Goal: Transaction & Acquisition: Obtain resource

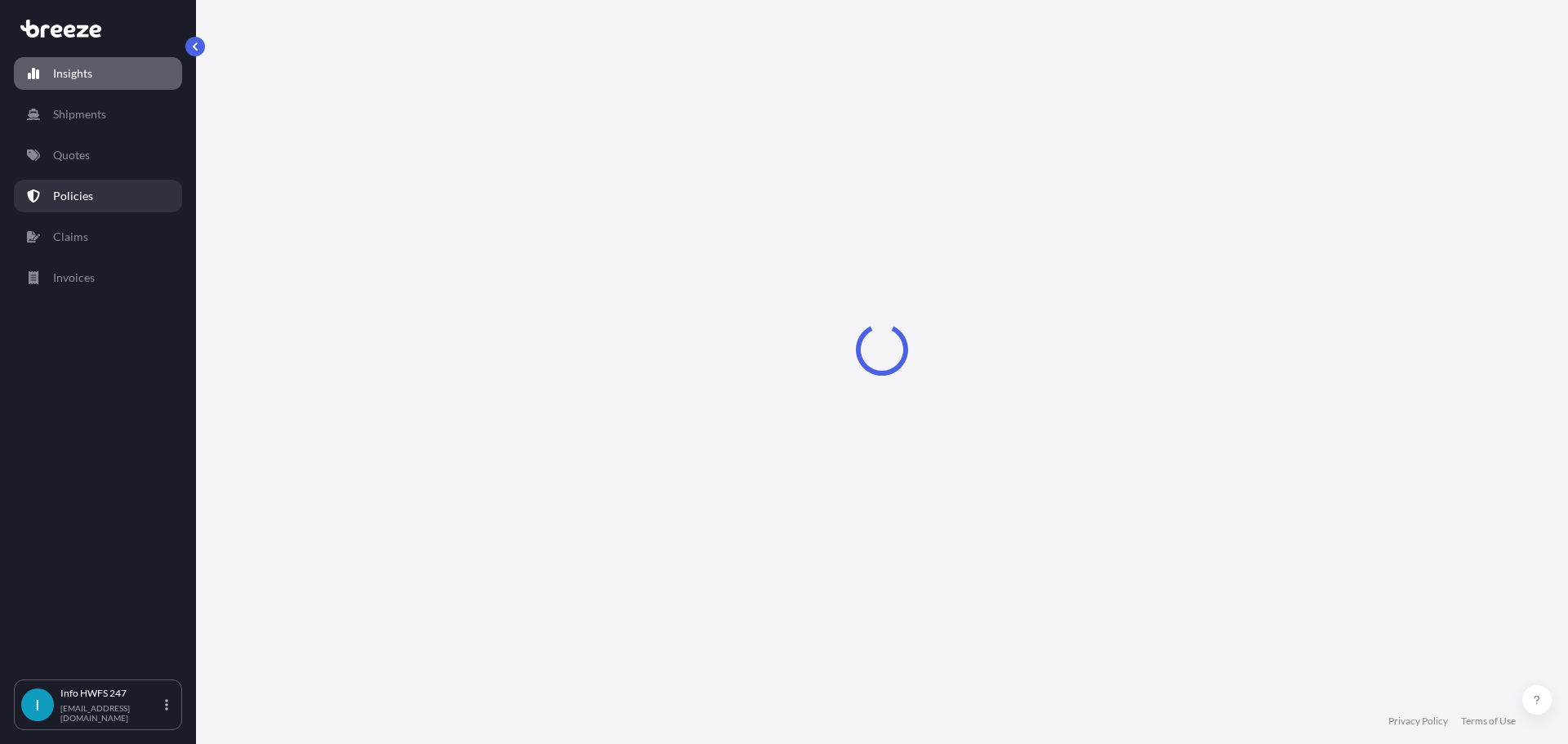
click at [77, 186] on div "Insights Shipments Quotes Policies Claims Invoices" at bounding box center [98, 360] width 168 height 637
select select "2025"
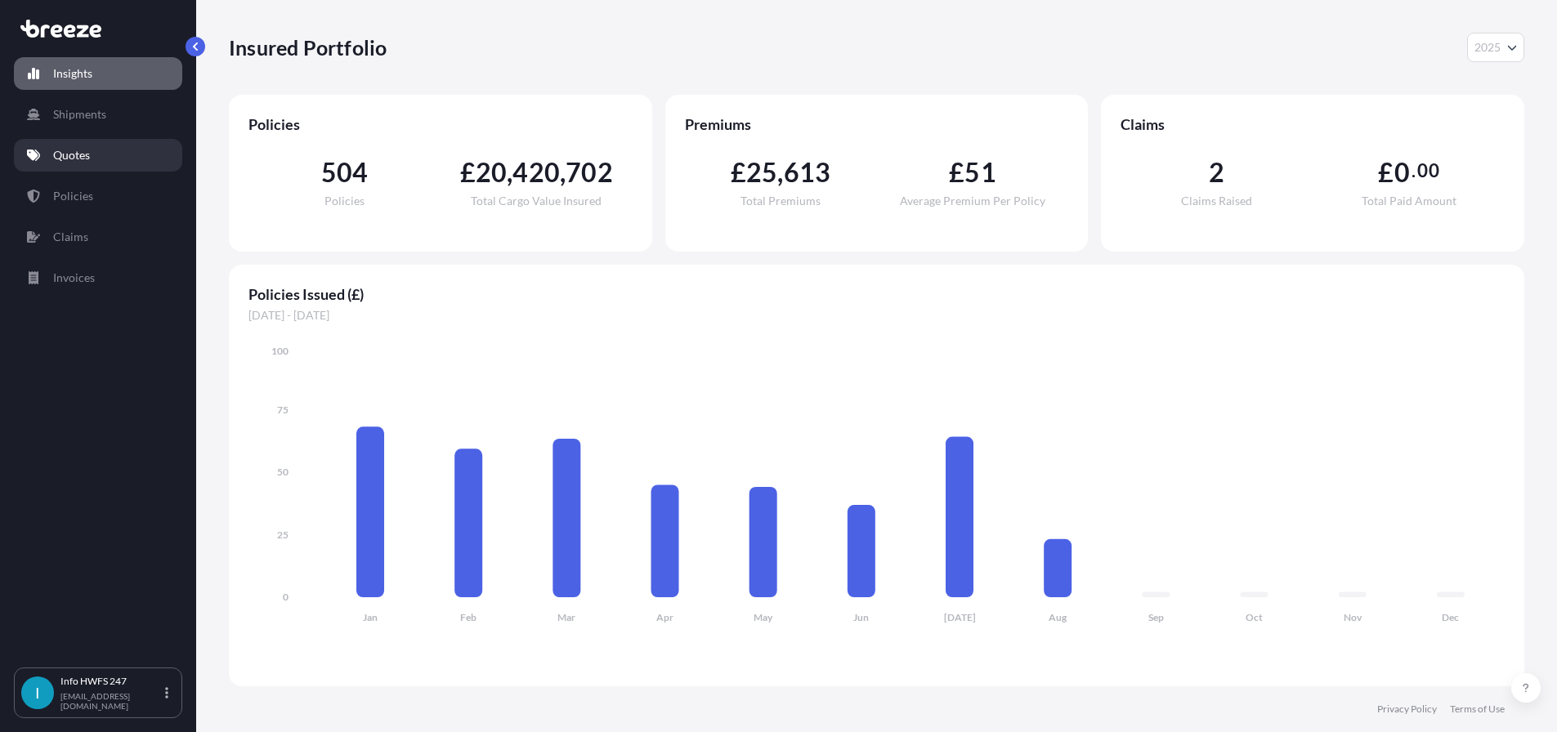
click at [72, 163] on p "Quotes" at bounding box center [71, 155] width 37 height 16
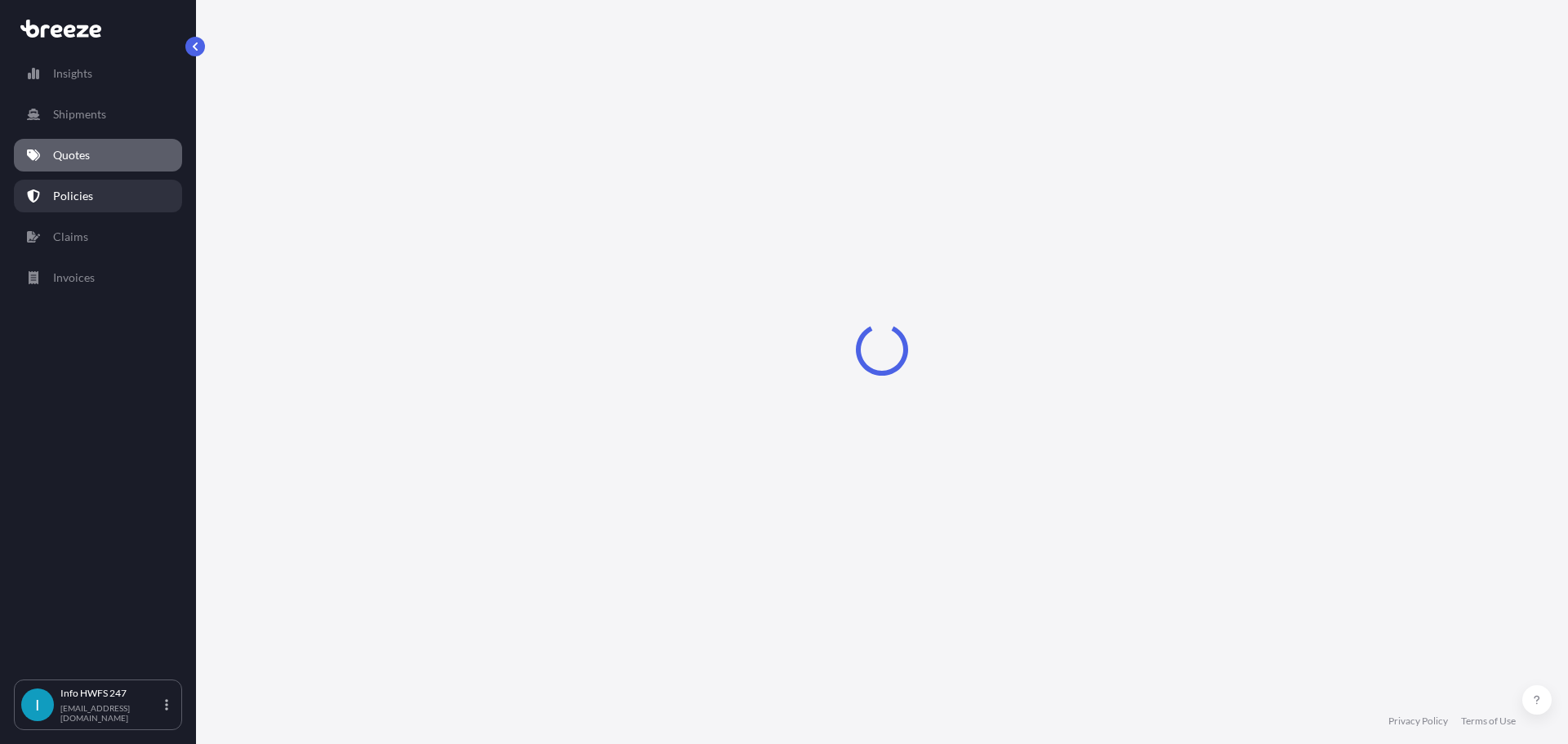
click at [98, 212] on link "Policies" at bounding box center [98, 196] width 168 height 33
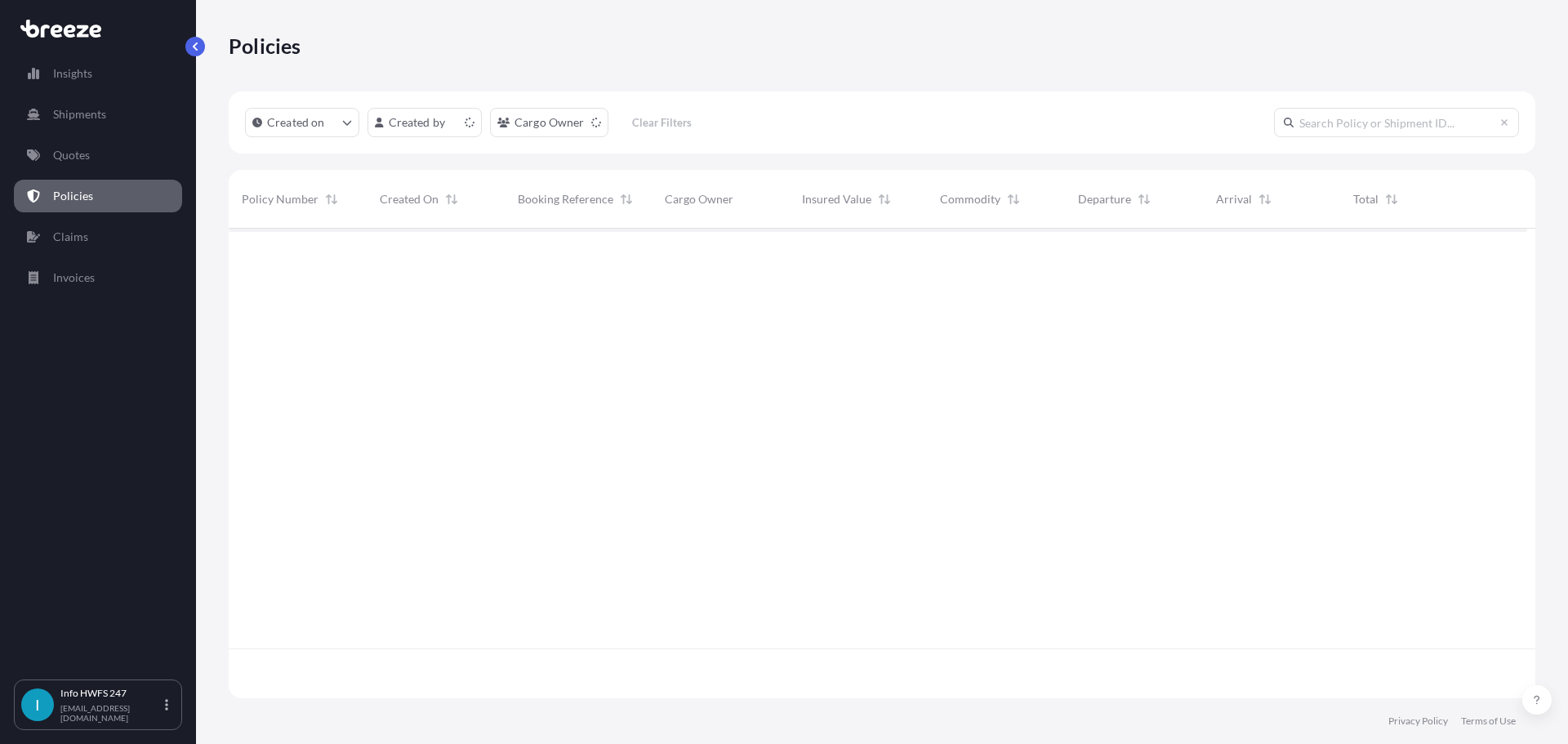
scroll to position [449, 1286]
click at [120, 167] on link "Quotes" at bounding box center [98, 155] width 168 height 33
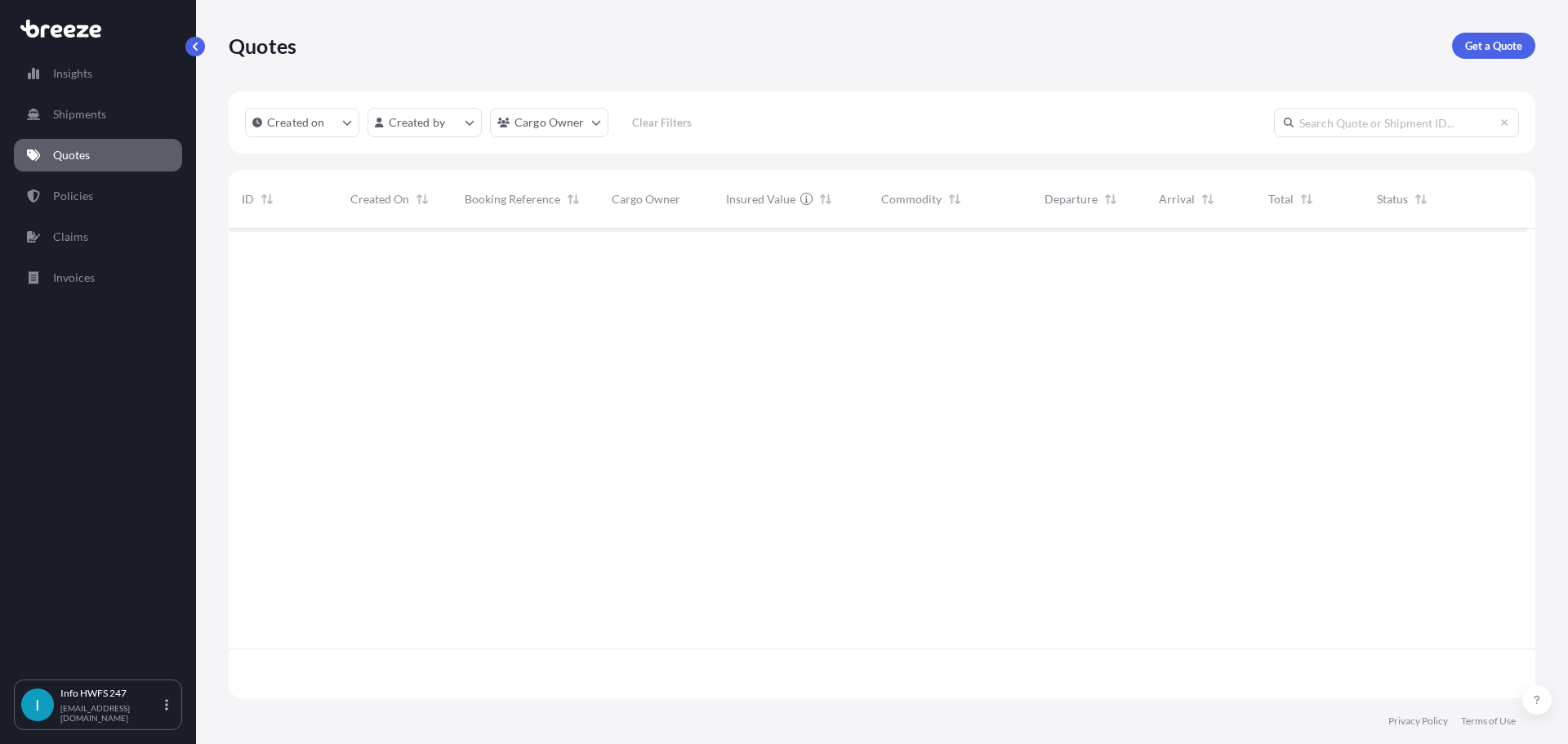
scroll to position [449, 1286]
click at [1479, 45] on p "Get a Quote" at bounding box center [1493, 46] width 57 height 16
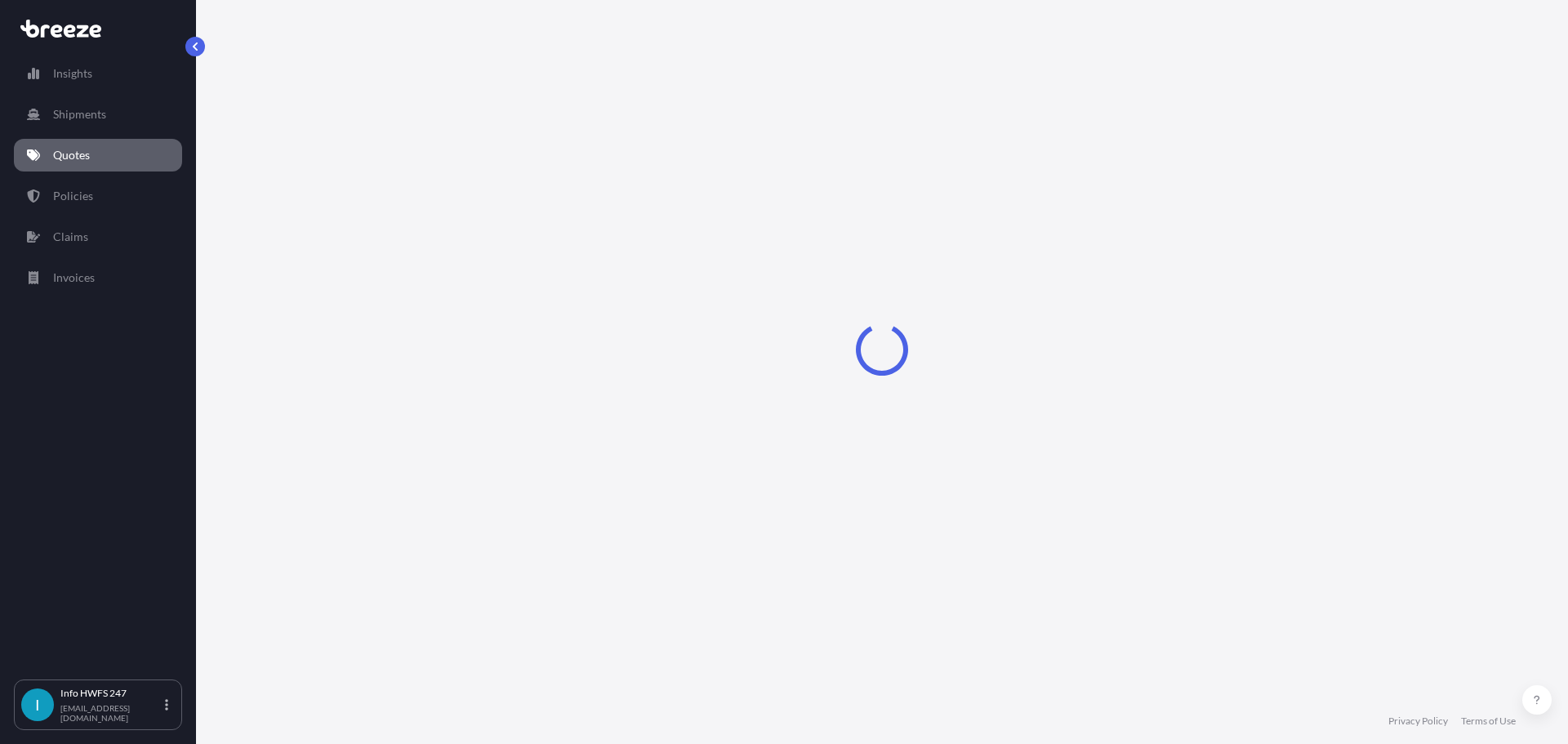
select select "Road"
select select "Air"
select select "1"
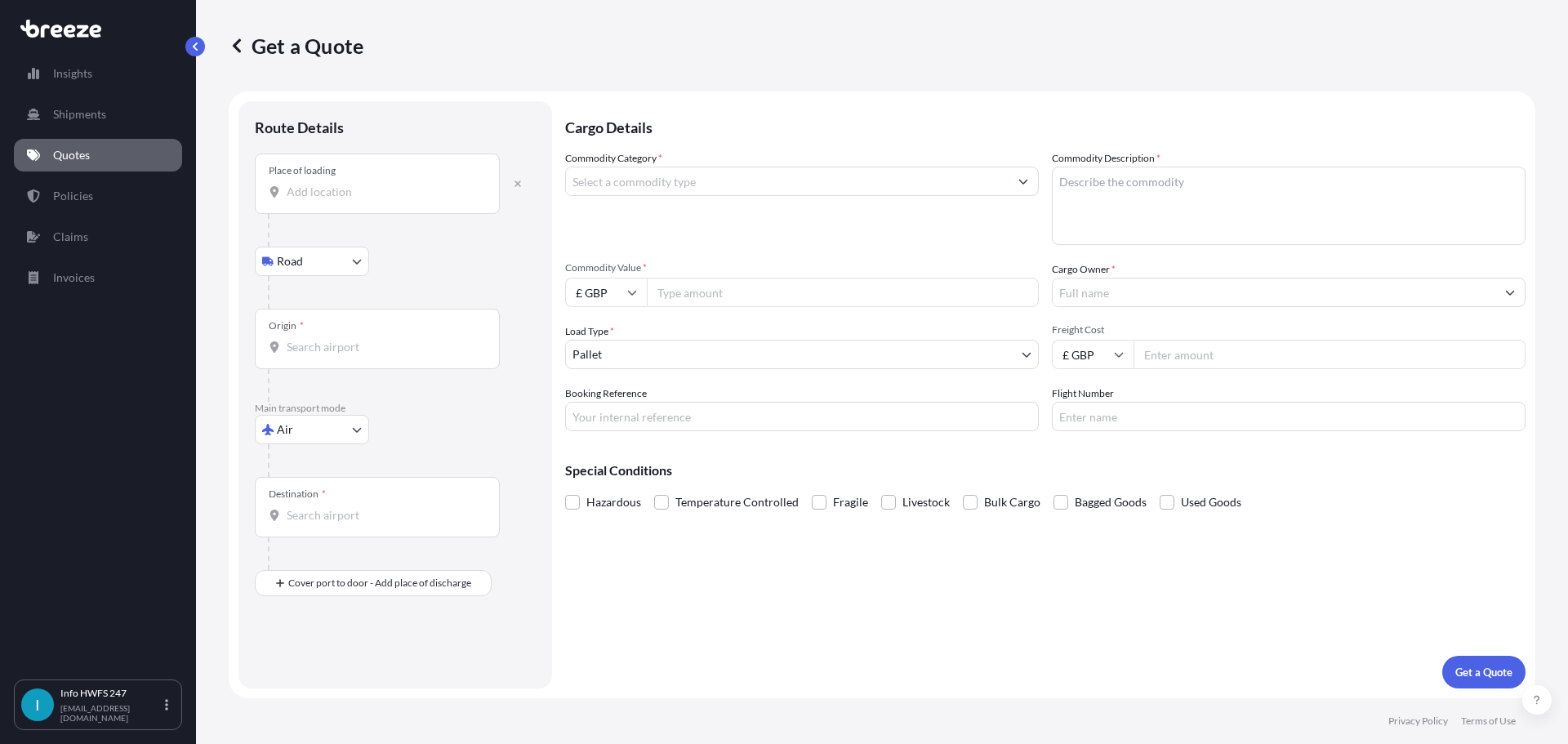
click at [346, 200] on input "Place of loading" at bounding box center [383, 192] width 193 height 16
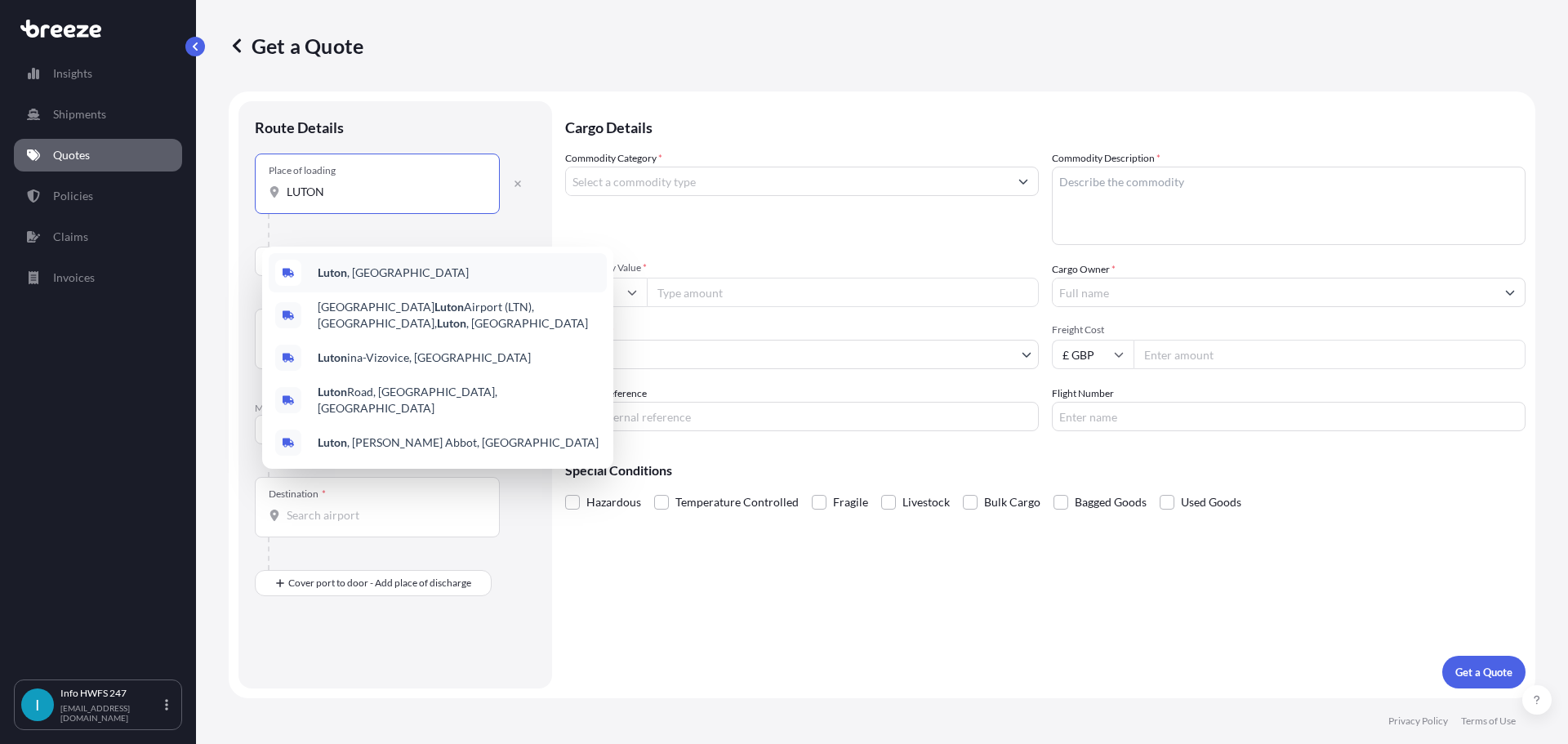
click at [370, 277] on span "[GEOGRAPHIC_DATA] , [GEOGRAPHIC_DATA]" at bounding box center [393, 273] width 151 height 16
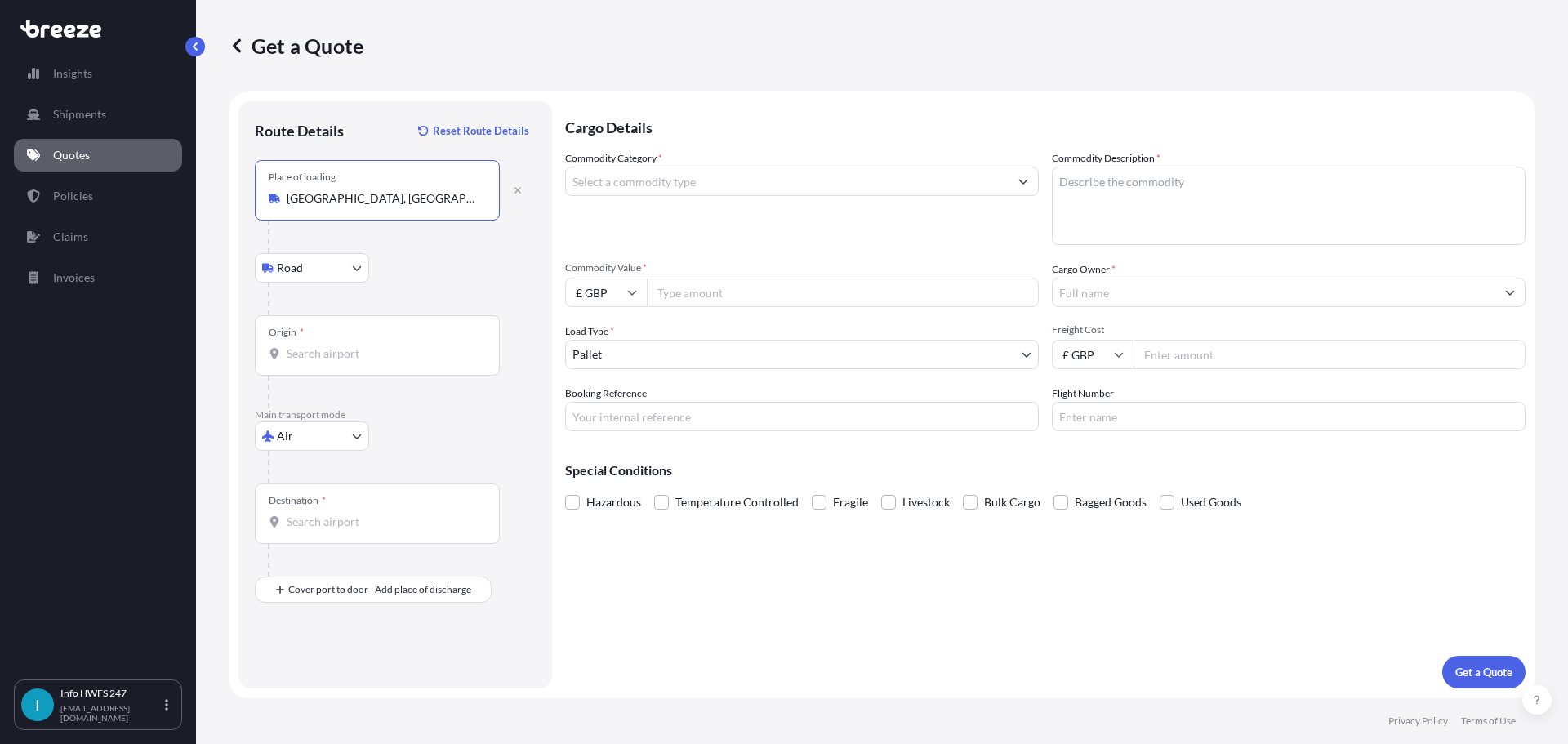
type input "[GEOGRAPHIC_DATA], [GEOGRAPHIC_DATA]"
click at [322, 362] on input "Origin *" at bounding box center [383, 354] width 193 height 16
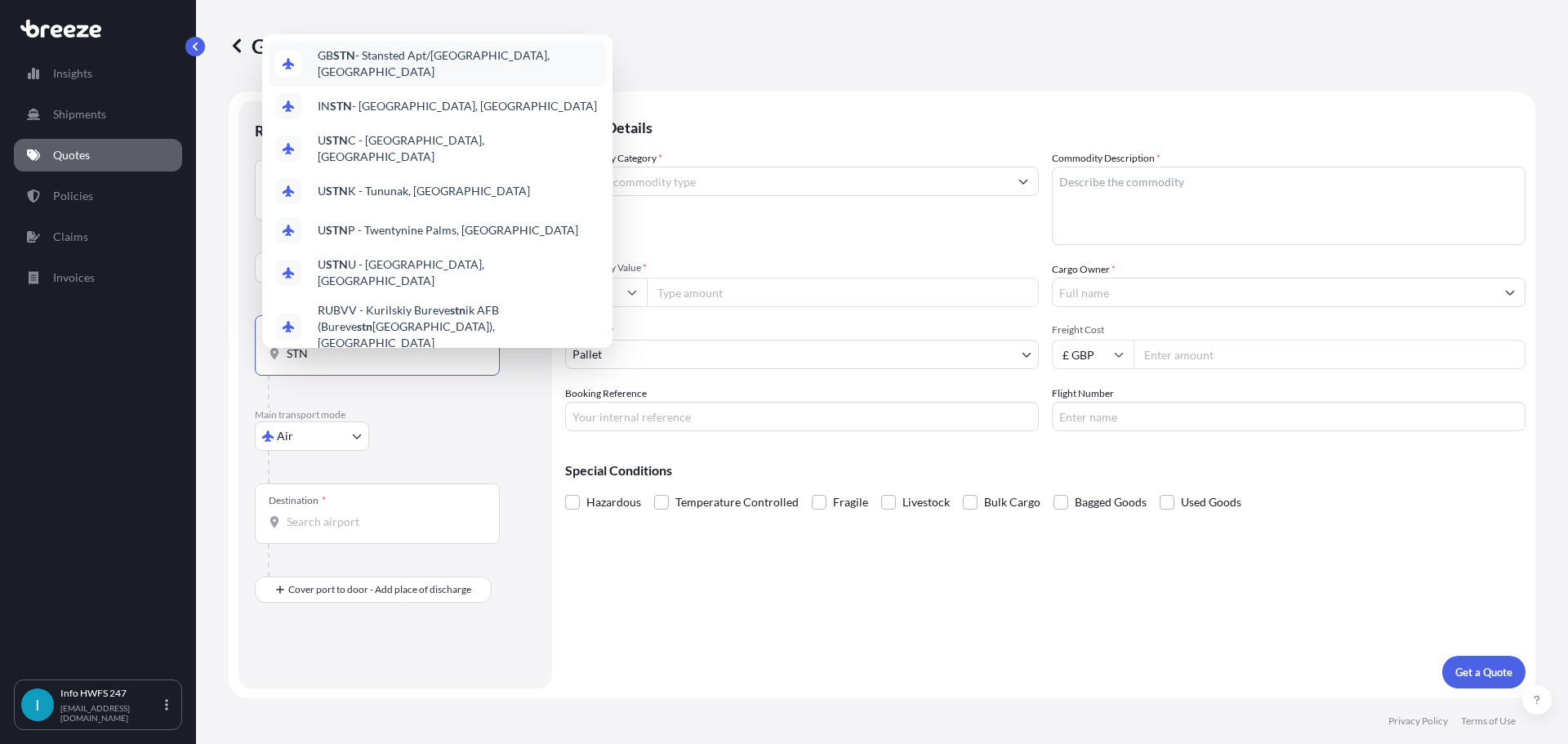
click at [413, 47] on span "GB STN - Stansted Apt/[GEOGRAPHIC_DATA], [GEOGRAPHIC_DATA]" at bounding box center [459, 63] width 282 height 33
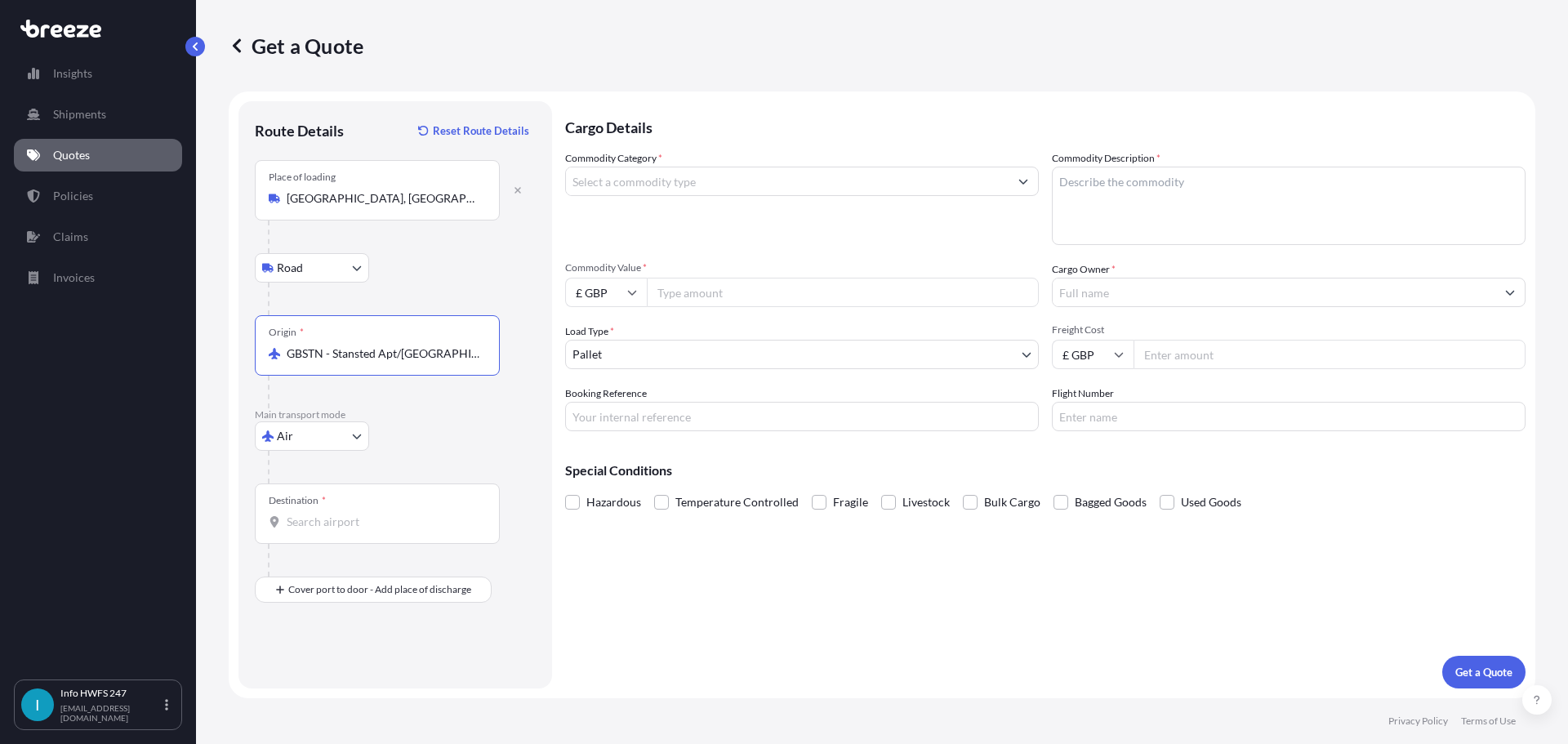
type input "GBSTN - Stansted Apt/[GEOGRAPHIC_DATA], [GEOGRAPHIC_DATA]"
click at [345, 544] on div "Destination *" at bounding box center [377, 514] width 245 height 60
click at [346, 530] on input "Destination *" at bounding box center [383, 522] width 193 height 16
click at [326, 530] on input "Destination *" at bounding box center [383, 522] width 193 height 16
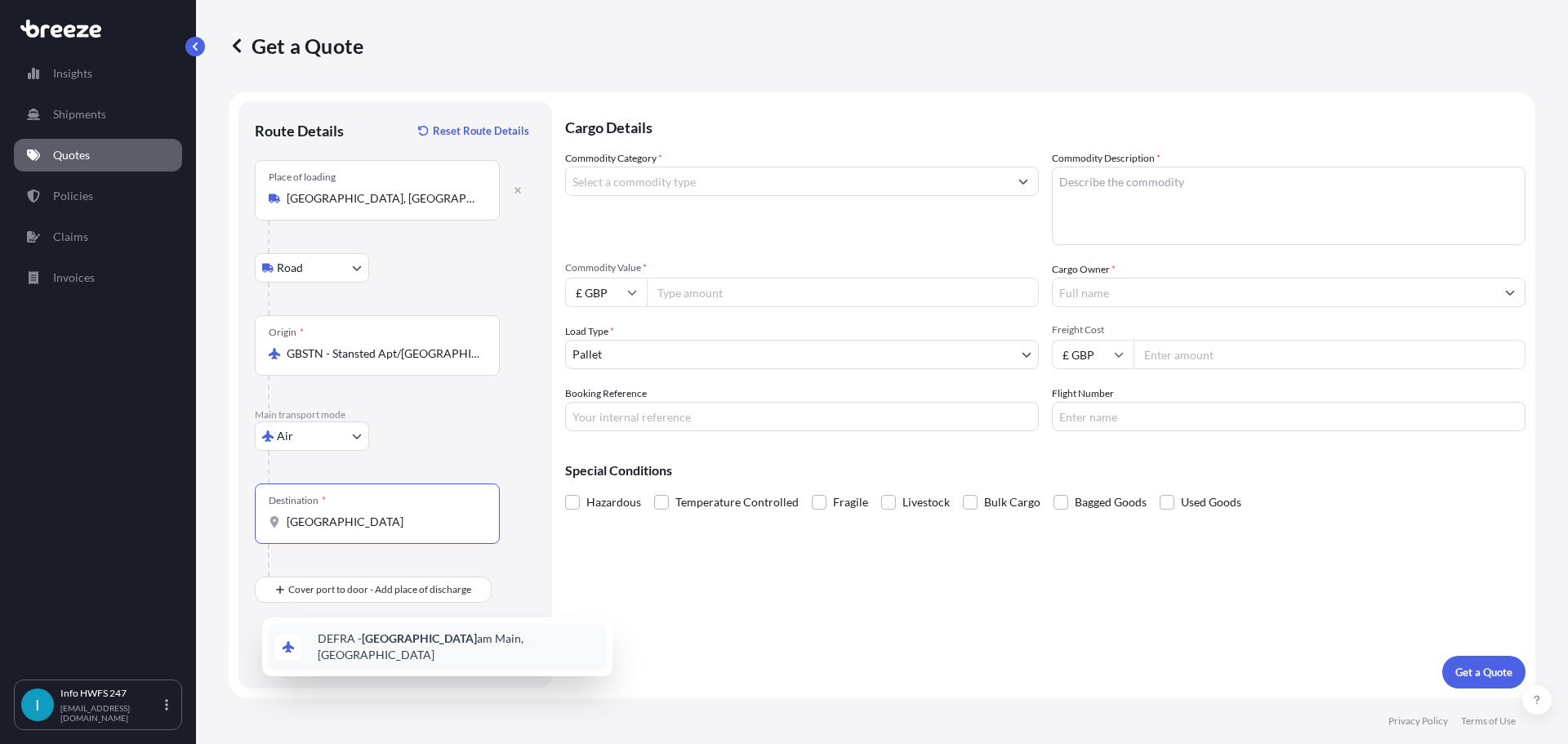
click at [434, 646] on span "DEFRA - [GEOGRAPHIC_DATA], [GEOGRAPHIC_DATA]" at bounding box center [459, 647] width 282 height 33
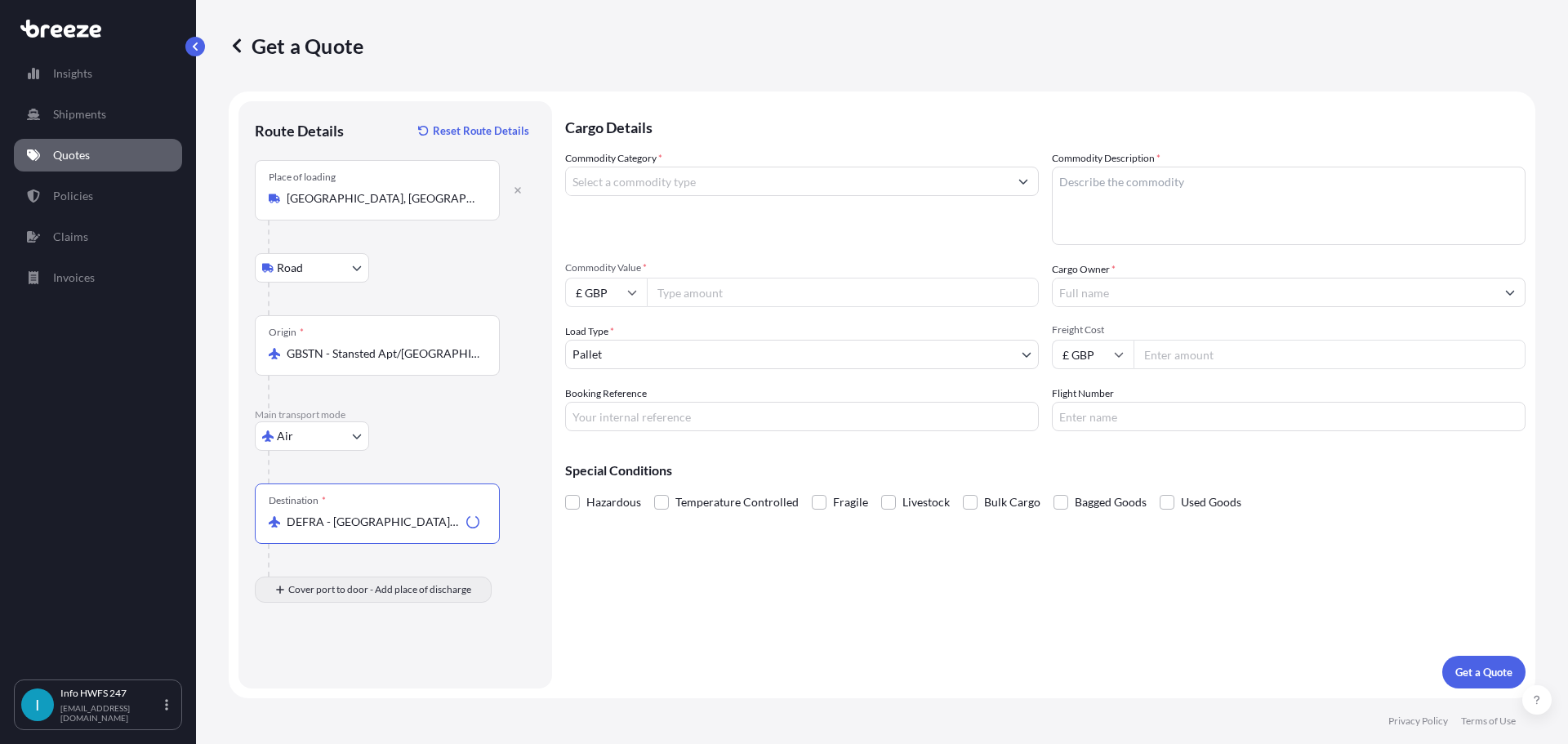
type input "DEFRA - [GEOGRAPHIC_DATA], [GEOGRAPHIC_DATA]"
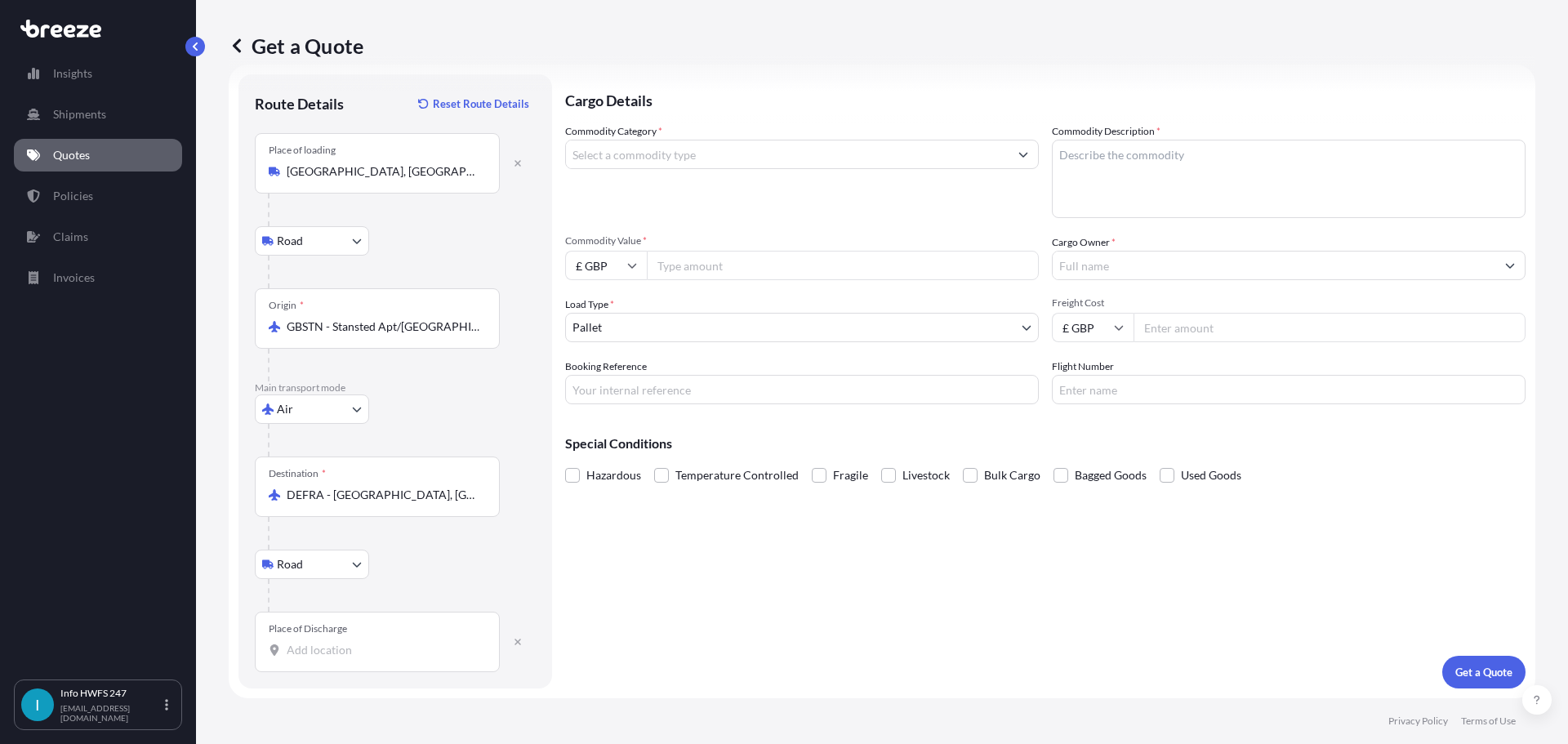
scroll to position [123, 0]
click at [358, 642] on input "Place of Discharge" at bounding box center [383, 650] width 193 height 16
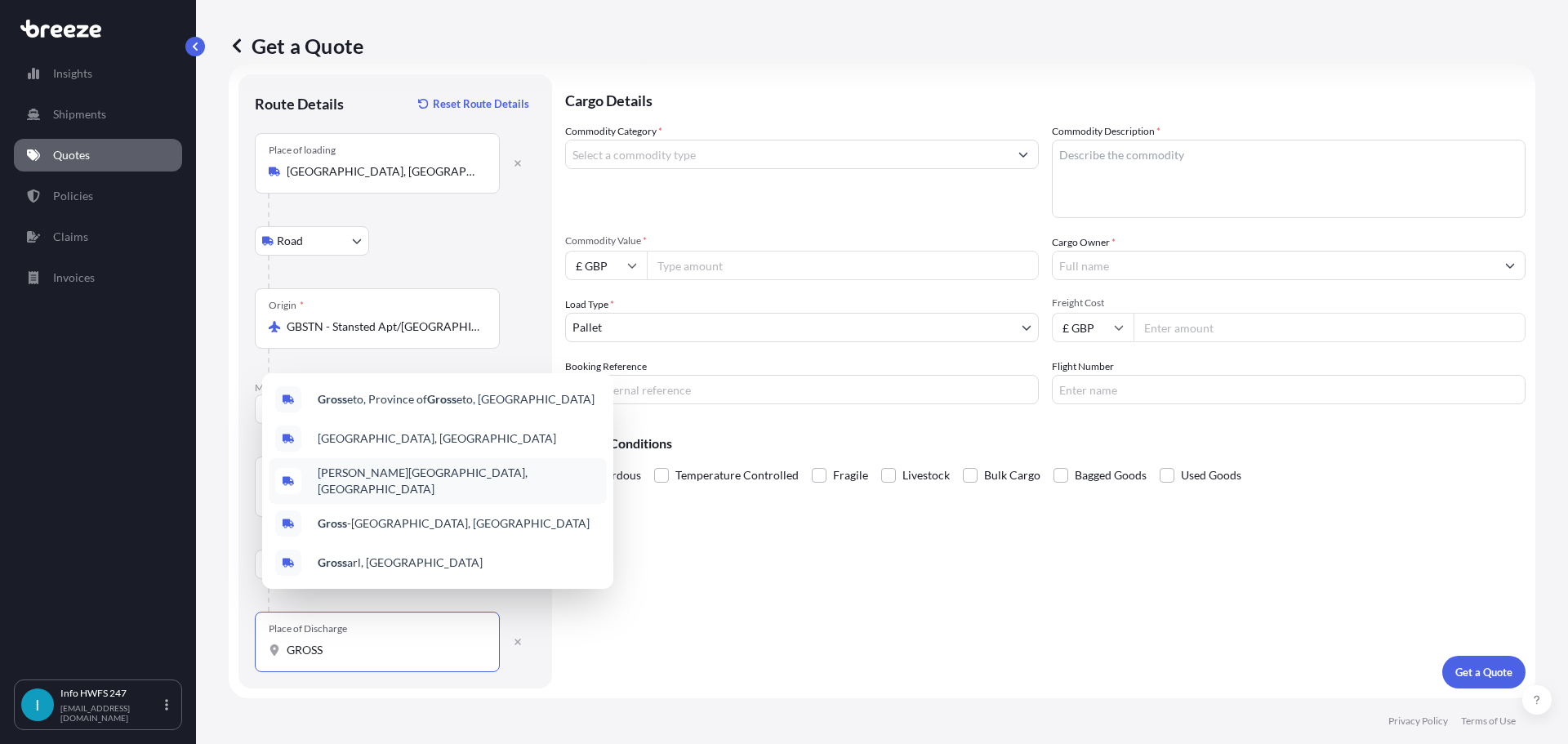
click at [402, 476] on span "[PERSON_NAME][GEOGRAPHIC_DATA], [GEOGRAPHIC_DATA]" at bounding box center [459, 481] width 283 height 33
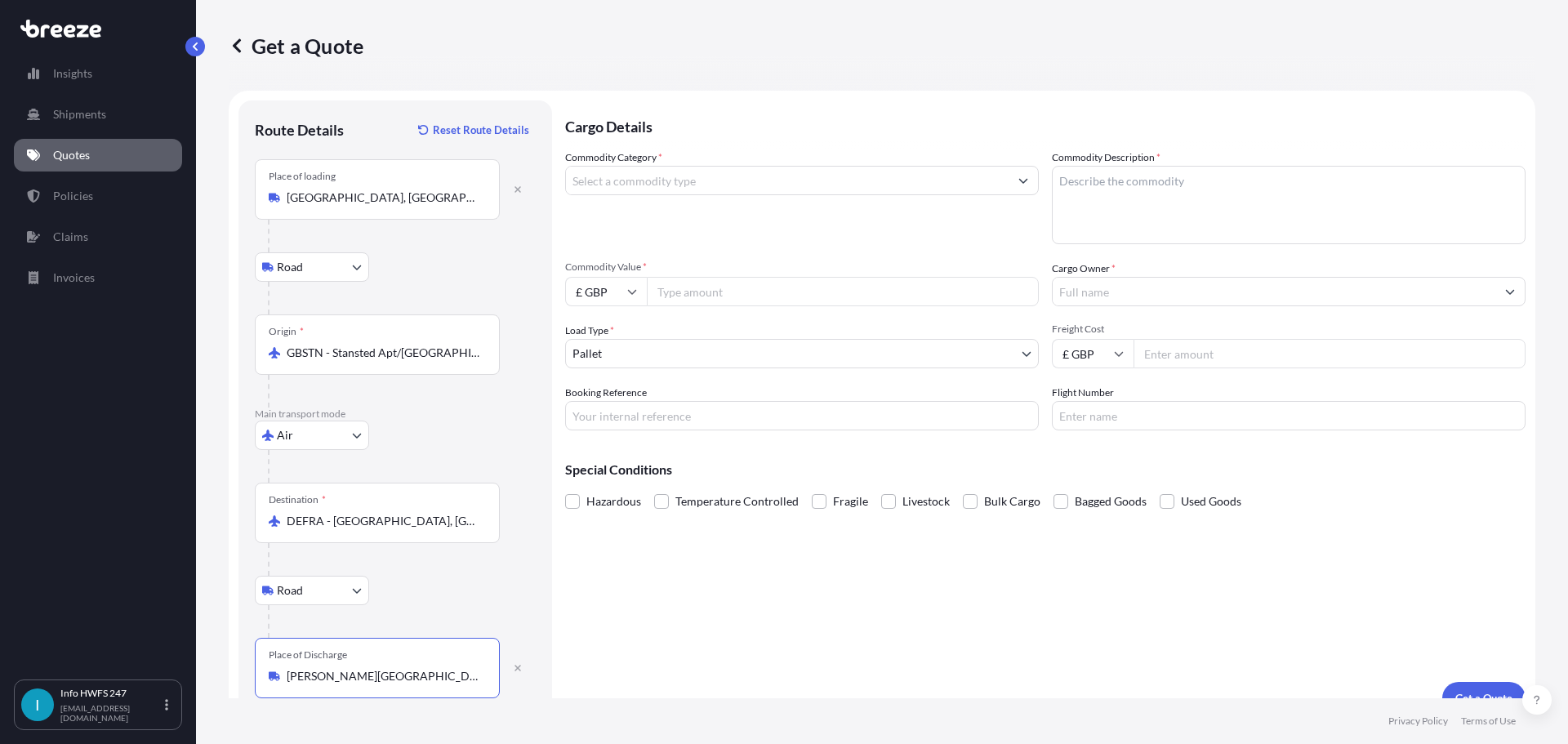
scroll to position [0, 0]
type input "[PERSON_NAME][GEOGRAPHIC_DATA], [GEOGRAPHIC_DATA]"
click at [663, 196] on input "Commodity Category *" at bounding box center [786, 181] width 443 height 29
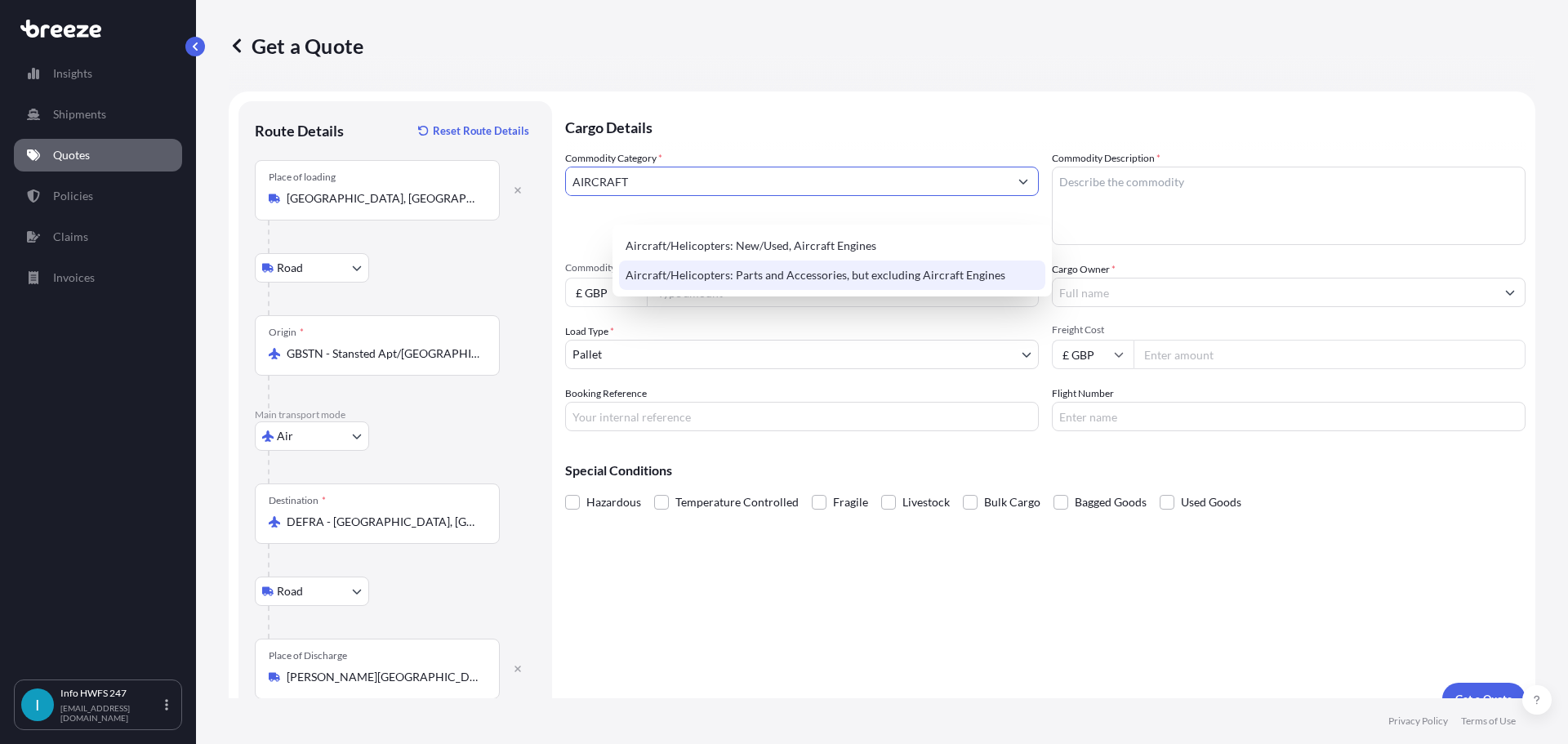
click at [723, 290] on div "Aircraft/Helicopters: Parts and Accessories, but excluding Aircraft Engines" at bounding box center [831, 275] width 427 height 29
type input "Aircraft/Helicopters: Parts and Accessories, but excluding Aircraft Engines"
click at [1116, 224] on textarea "Commodity Description *" at bounding box center [1288, 206] width 474 height 78
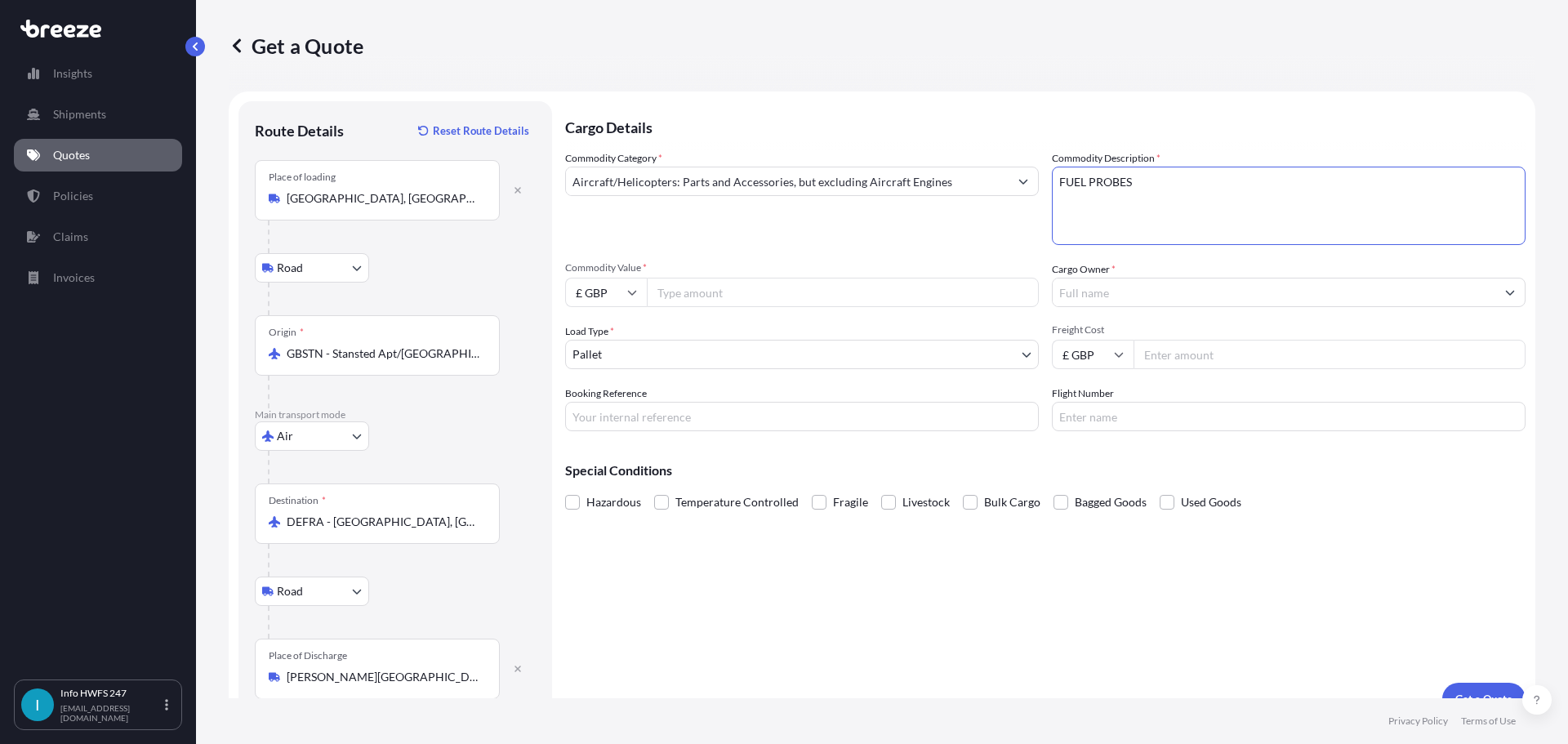
type textarea "FUEL PROBES"
click at [647, 307] on input "£ GBP" at bounding box center [606, 292] width 82 height 29
click at [650, 437] on div "$ USD" at bounding box center [653, 437] width 69 height 31
type input "$ USD"
click at [740, 307] on input "Commodity Value *" at bounding box center [842, 292] width 392 height 29
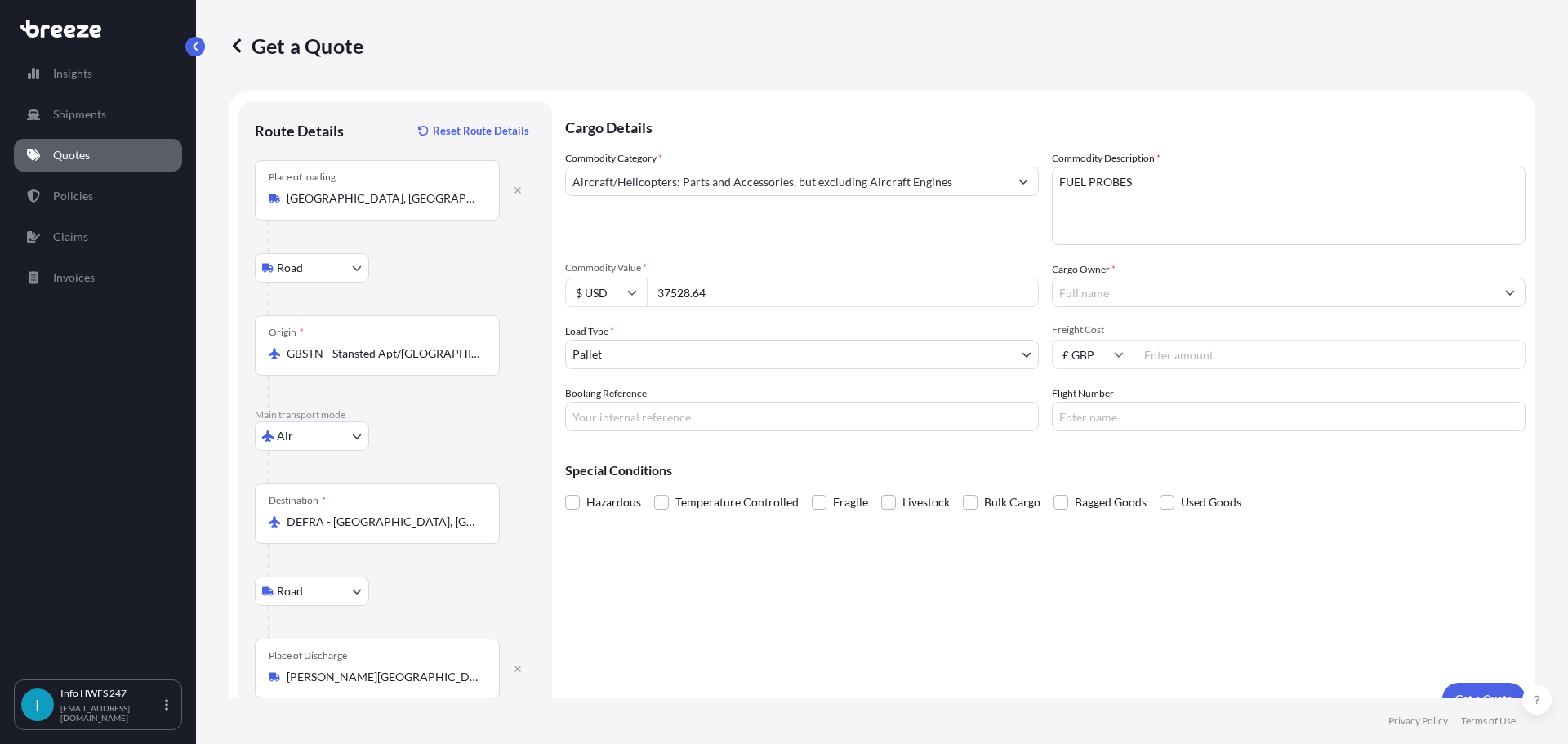
type input "37528.64"
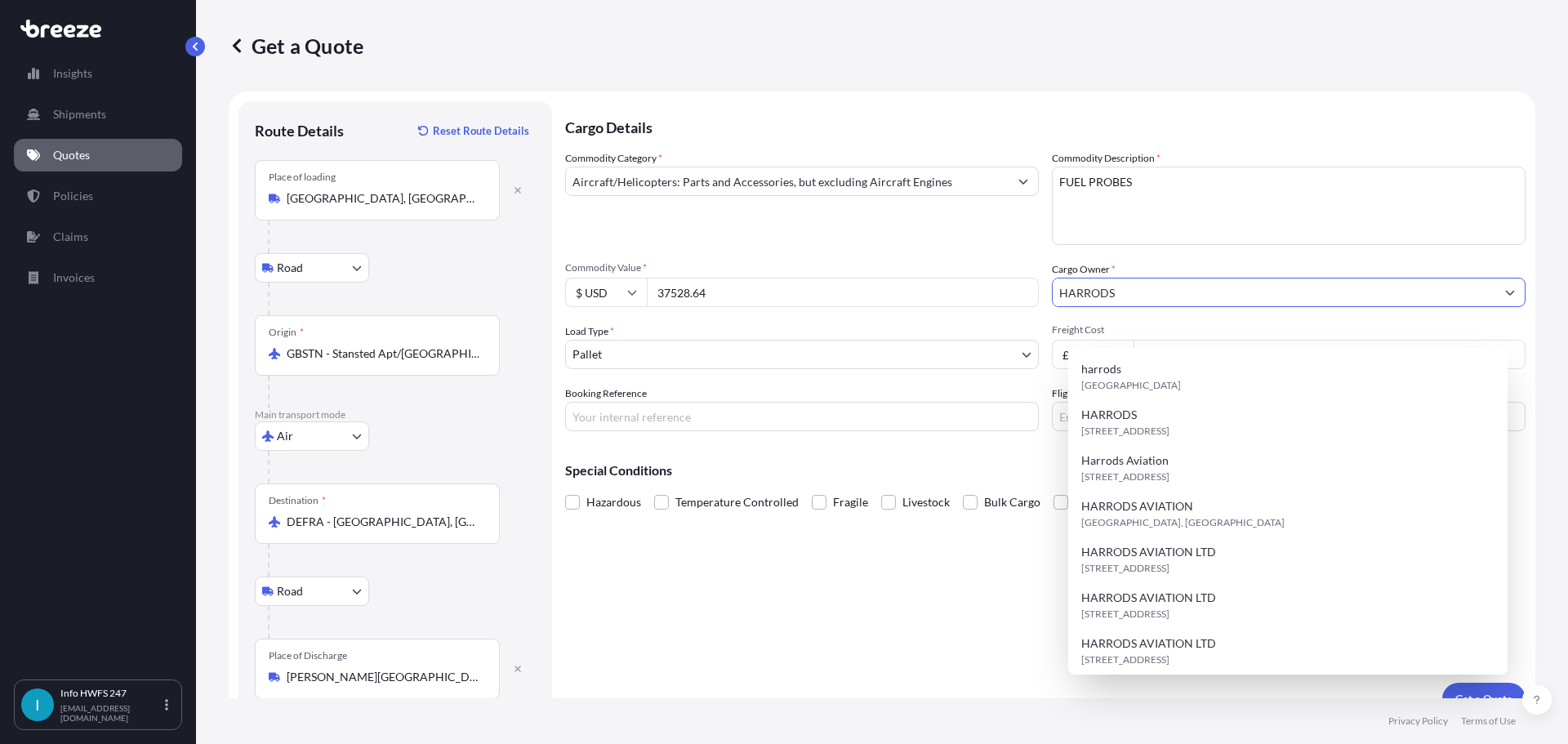
type input "HARRODS"
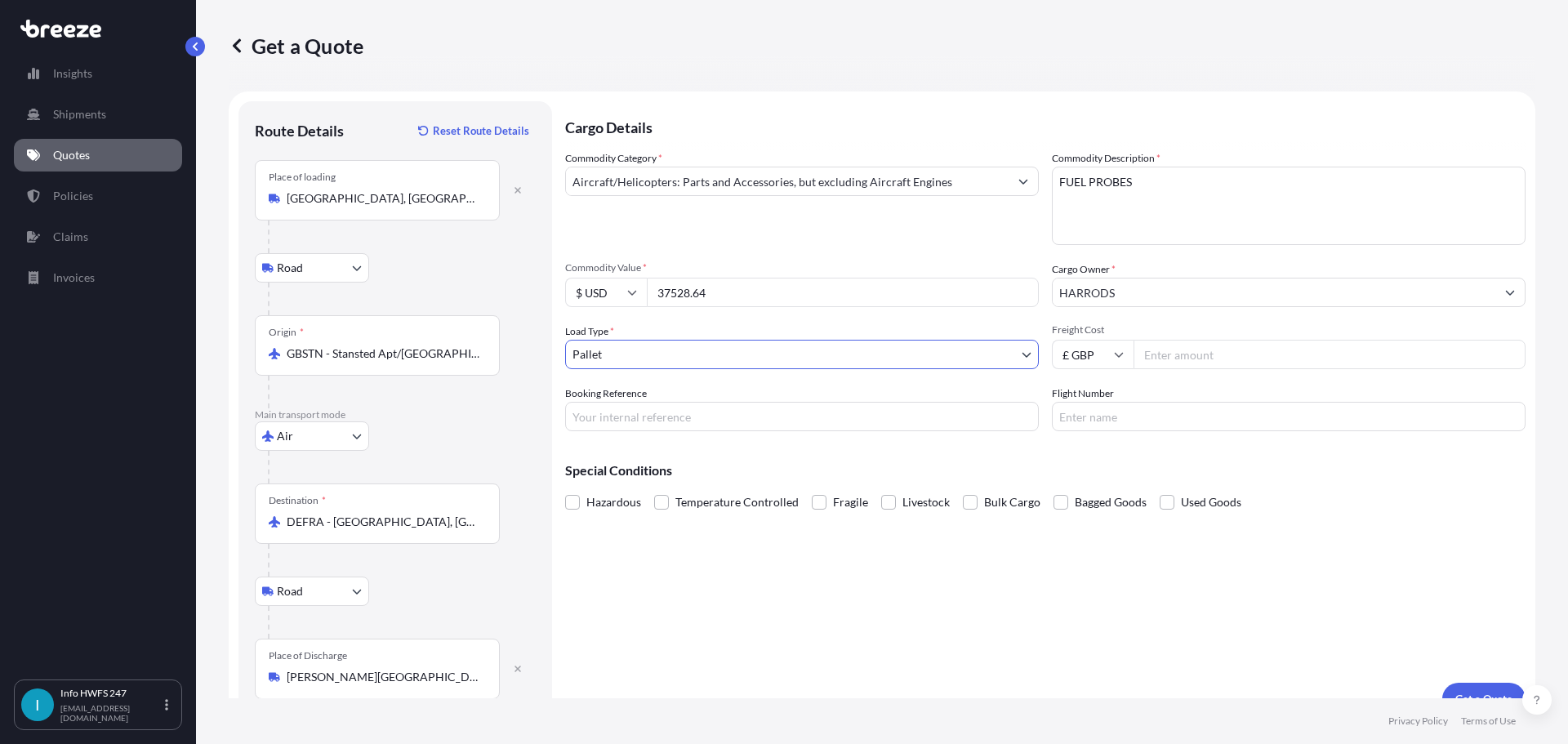
click at [777, 391] on body "15 options available. 8 options available. 7 options available. Insights Shipme…" at bounding box center [784, 372] width 1568 height 744
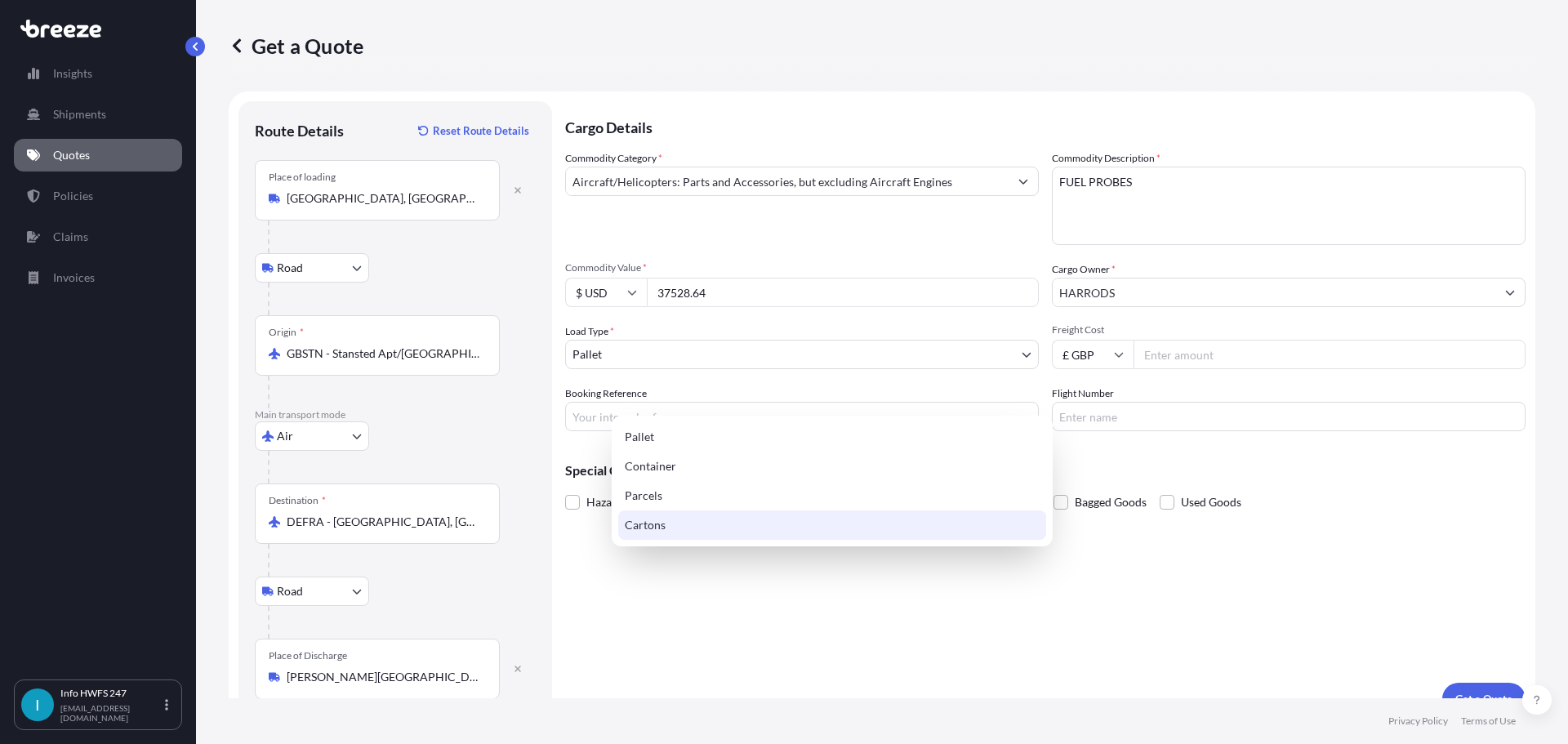
click at [679, 519] on div "Cartons" at bounding box center [832, 525] width 428 height 29
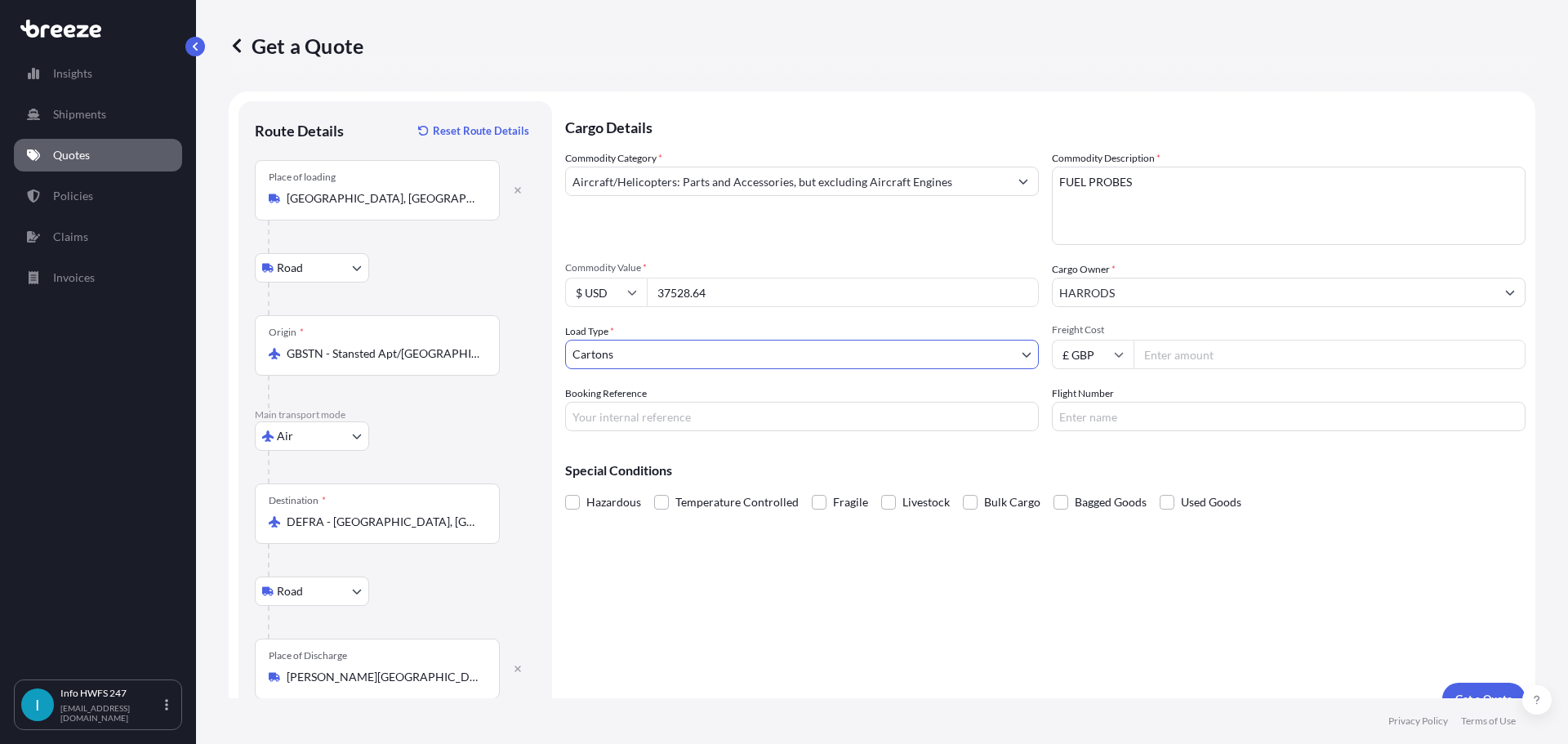
click at [675, 404] on body "15 options available. 8 options available. 7 options available. Insights Shipme…" at bounding box center [784, 372] width 1568 height 744
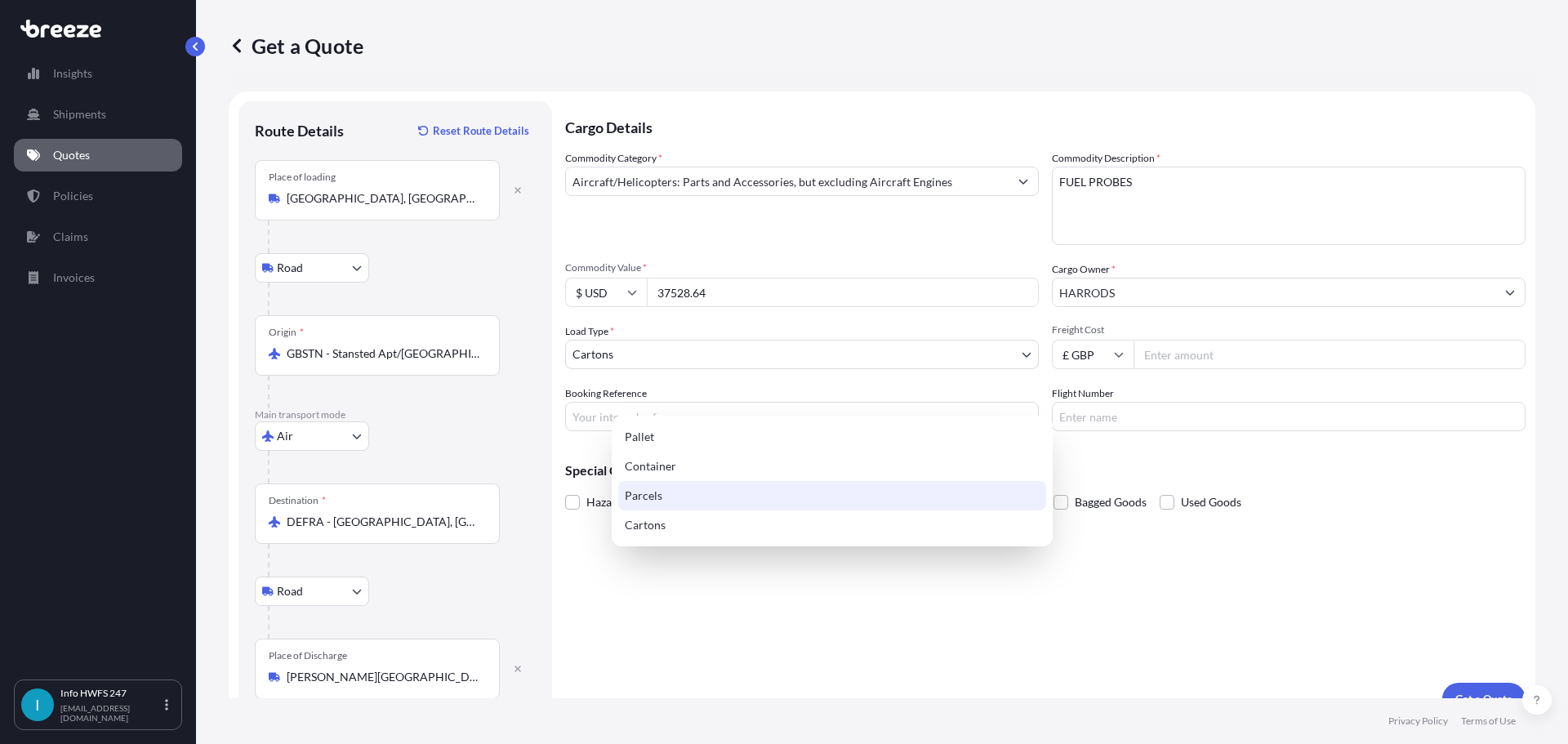
click at [658, 494] on div "Parcels" at bounding box center [832, 495] width 428 height 29
select select "3"
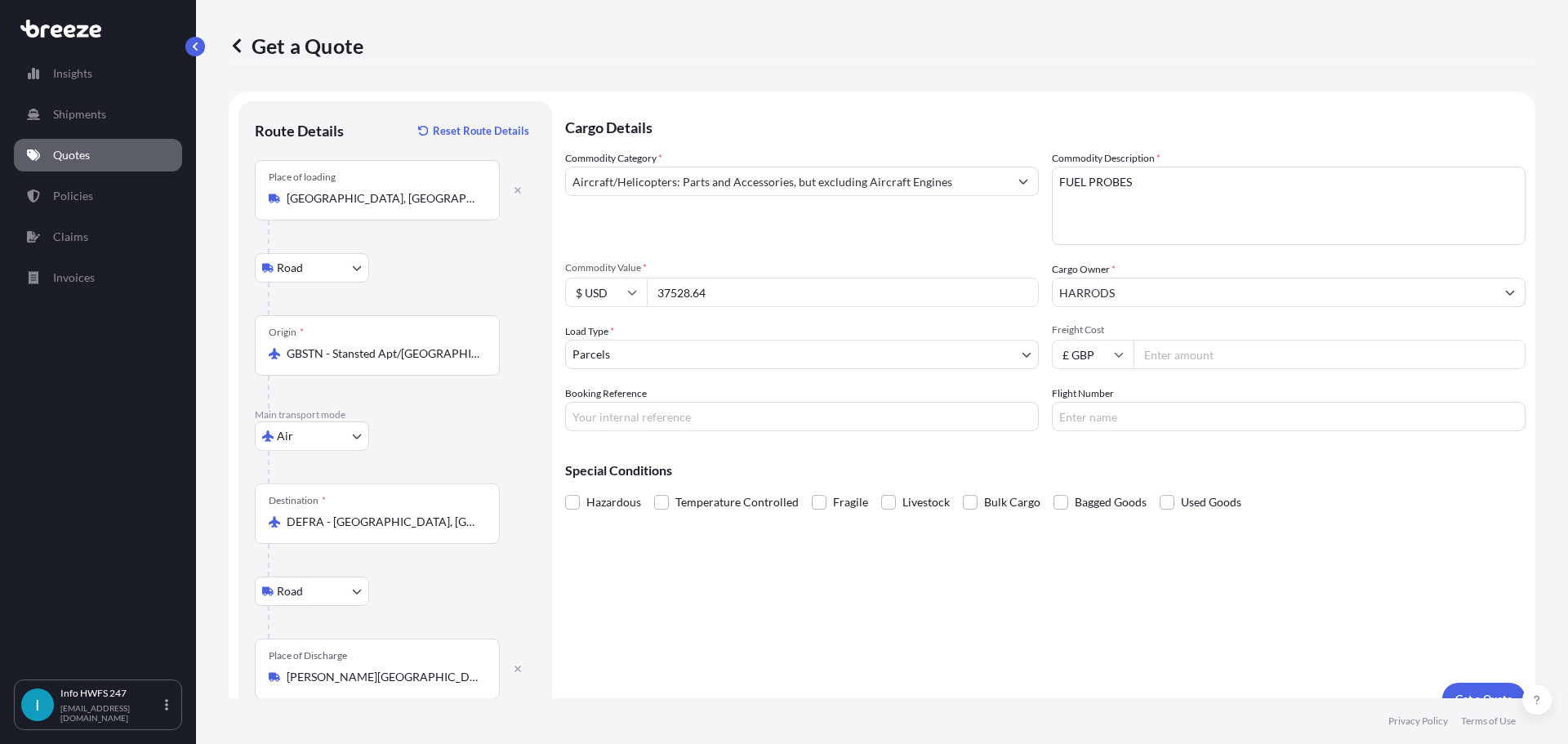
drag, startPoint x: 804, startPoint y: 430, endPoint x: 791, endPoint y: 459, distance: 31.8
click at [803, 431] on div "Booking Reference" at bounding box center [801, 409] width 474 height 46
drag, startPoint x: 791, startPoint y: 459, endPoint x: 786, endPoint y: 448, distance: 12.1
click at [791, 431] on input "Booking Reference" at bounding box center [801, 416] width 474 height 29
type input "HE165124"
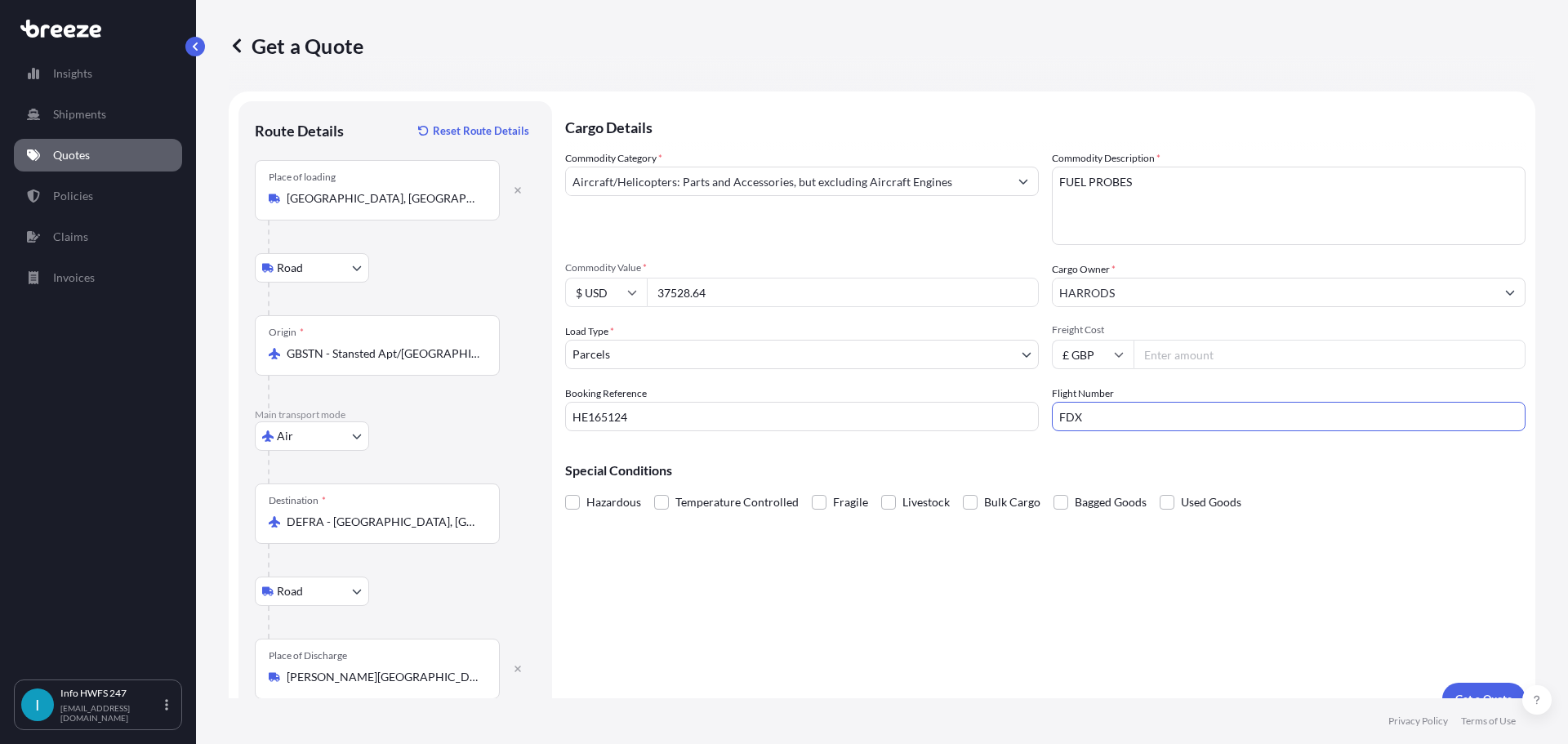
drag, startPoint x: 1132, startPoint y: 465, endPoint x: 988, endPoint y: 467, distance: 144.0
click at [988, 431] on div "Commodity Category * Aircraft/Helicopters: Parts and Accessories, but excluding…" at bounding box center [1044, 290] width 960 height 281
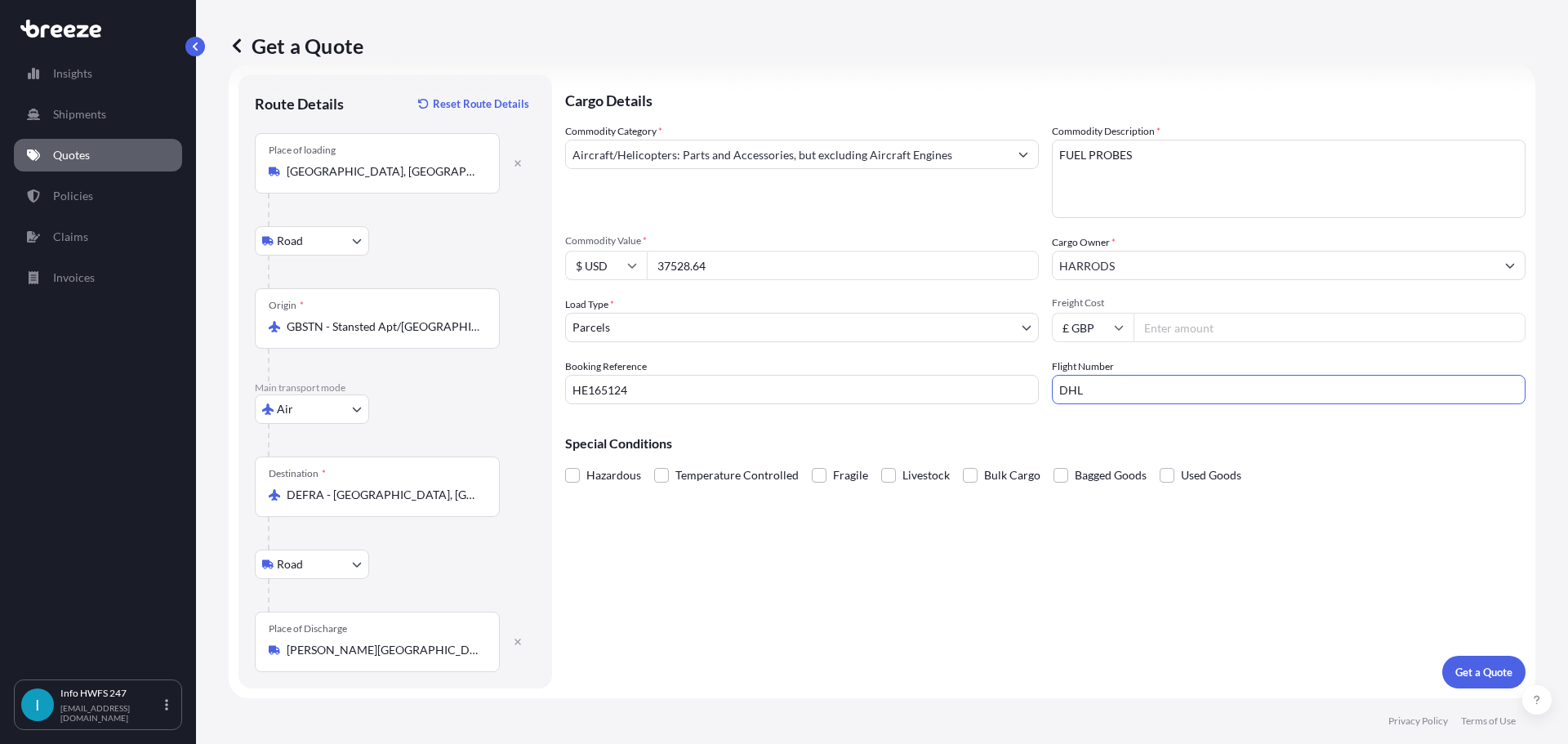
scroll to position [123, 0]
type input "DHL"
click at [1479, 664] on p "Get a Quote" at bounding box center [1483, 672] width 57 height 16
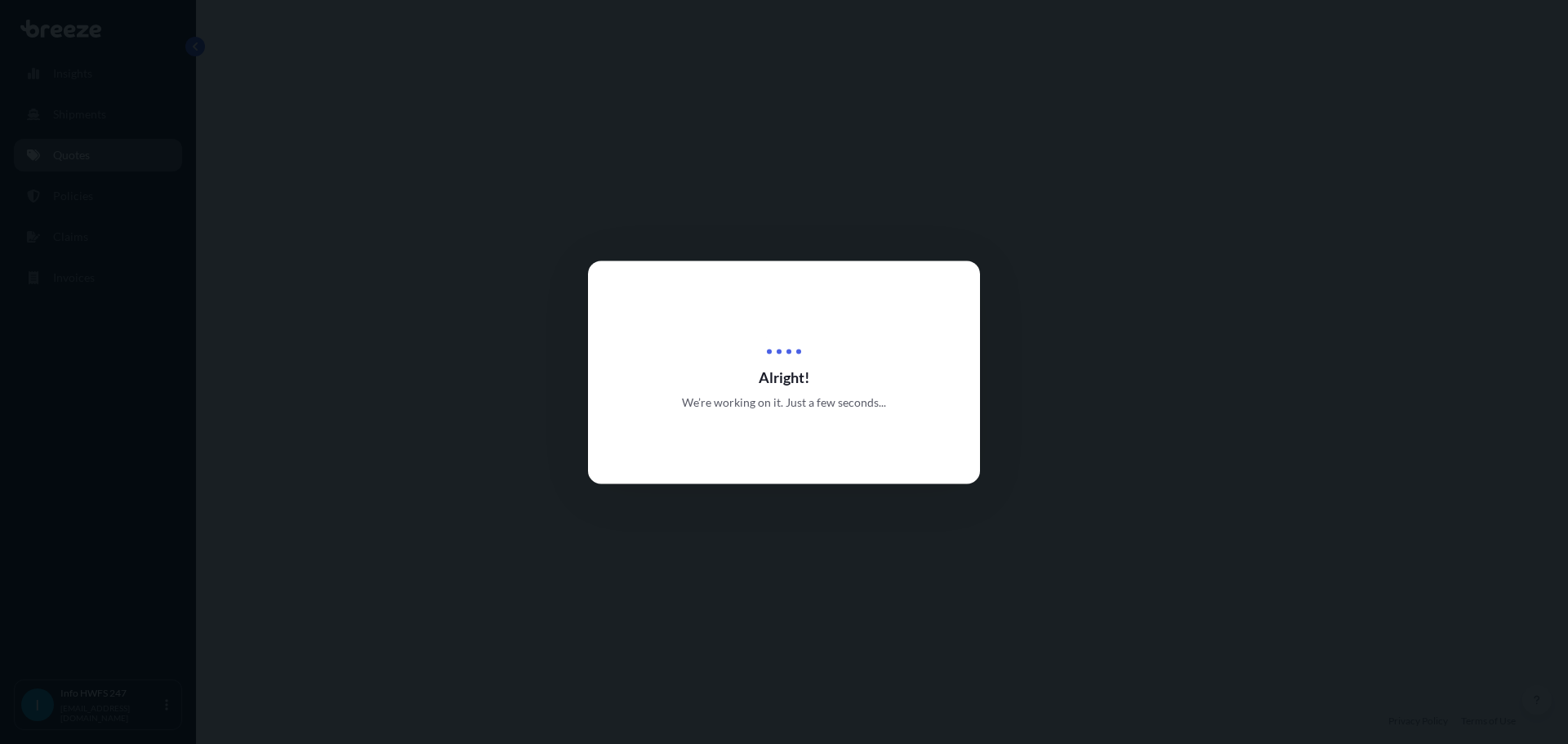
select select "Road"
select select "Air"
select select "Road"
select select "3"
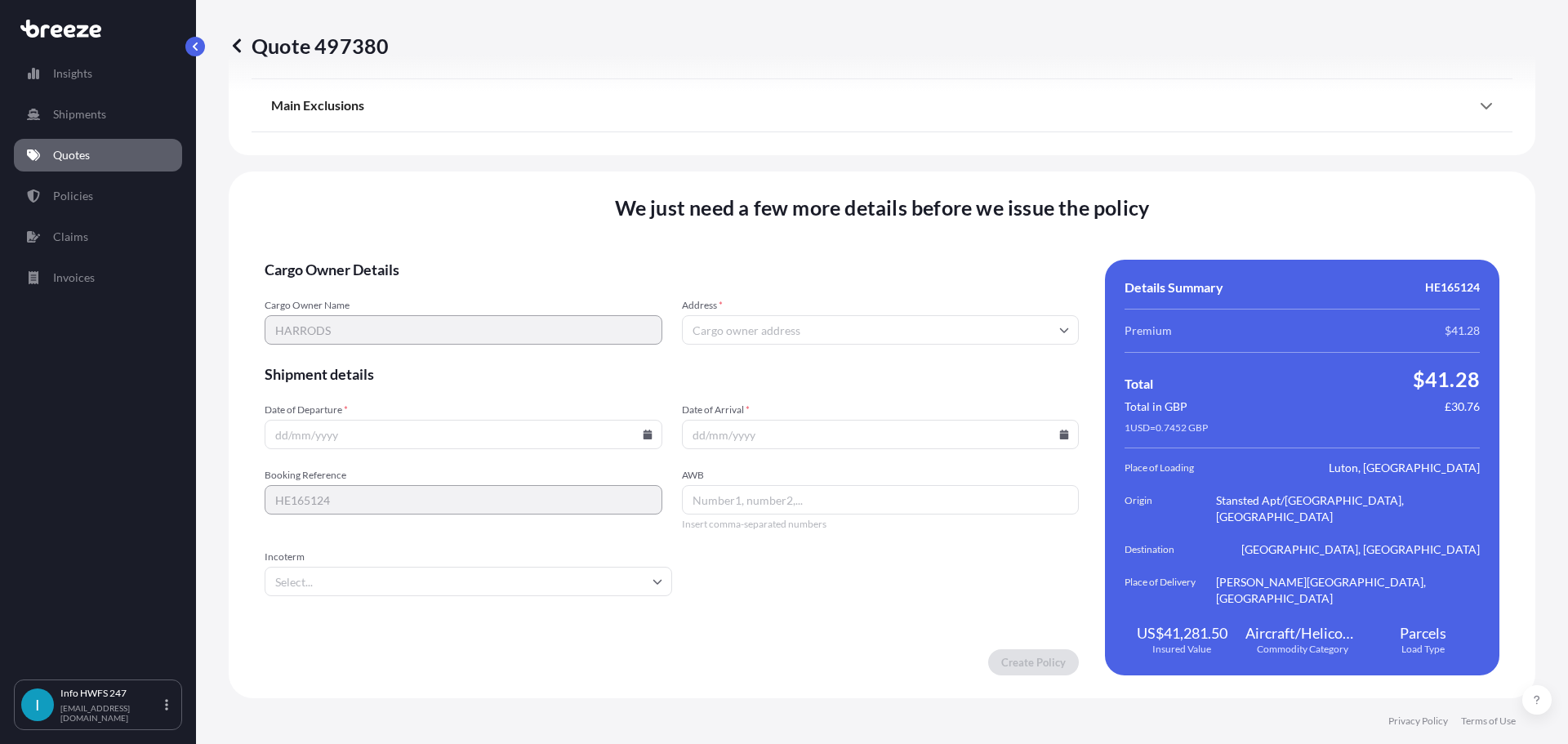
scroll to position [2421, 0]
click at [812, 333] on input "Address *" at bounding box center [880, 329] width 398 height 29
click at [780, 345] on input "Address *" at bounding box center [880, 329] width 398 height 29
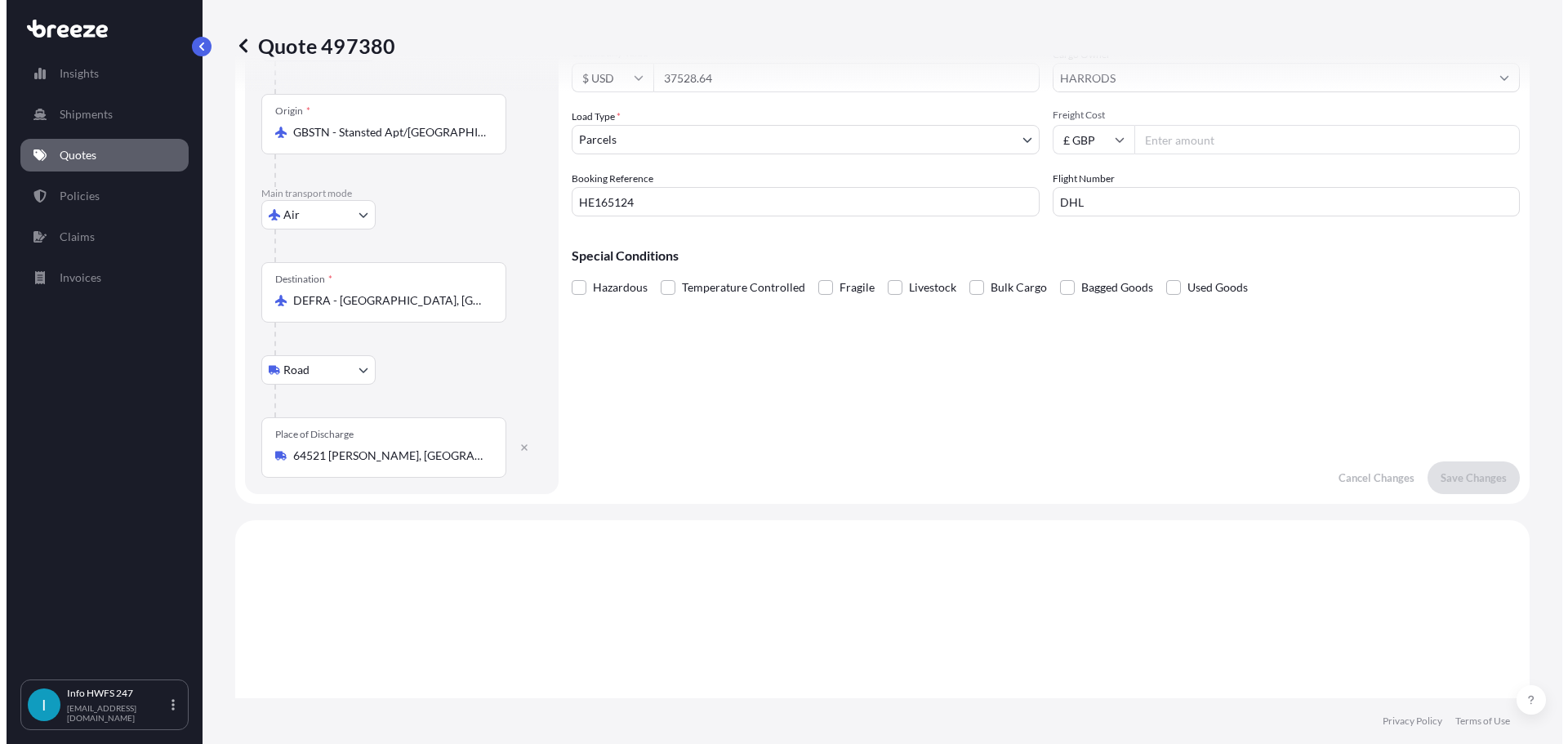
scroll to position [0, 0]
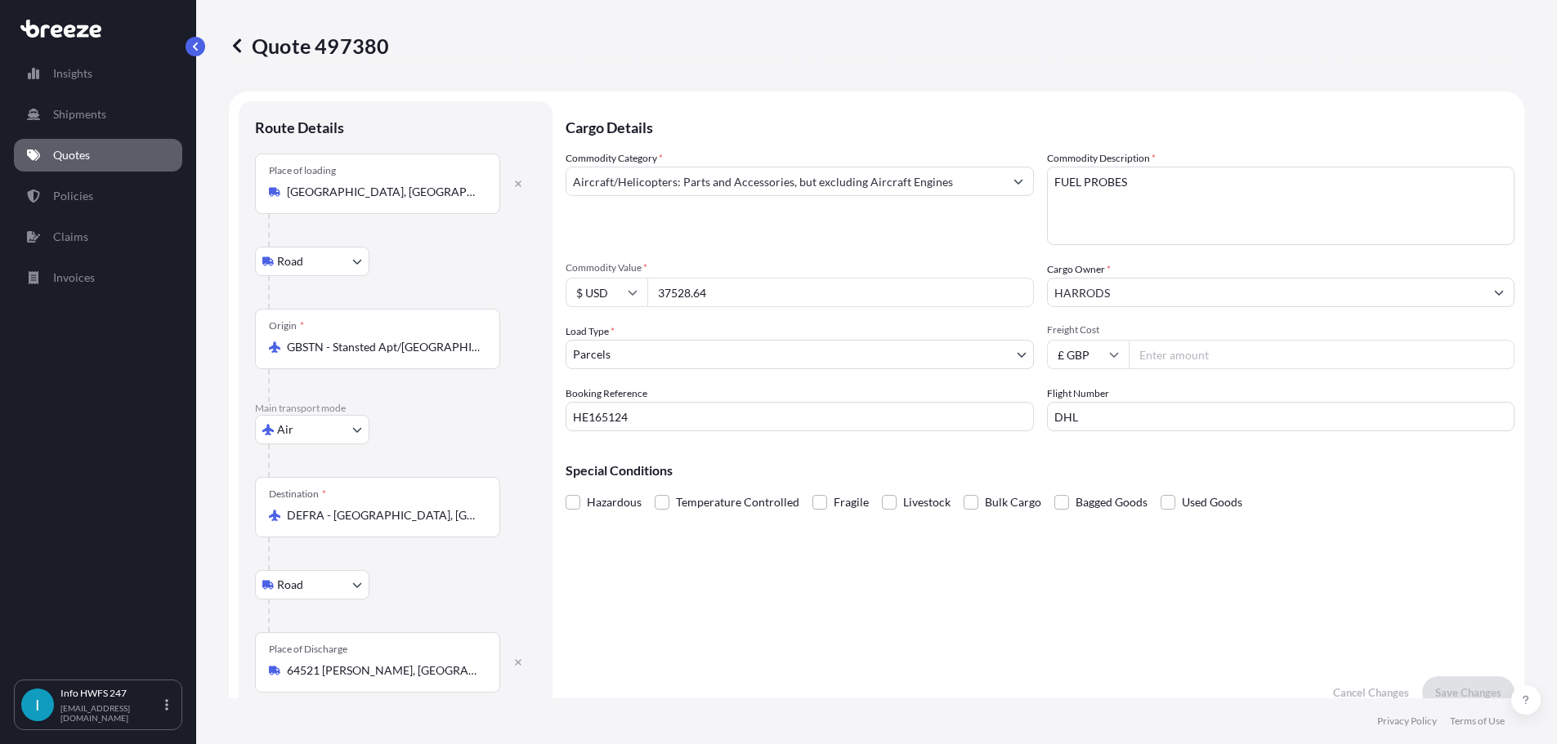
click at [1188, 307] on input "HARRODS" at bounding box center [1266, 292] width 437 height 29
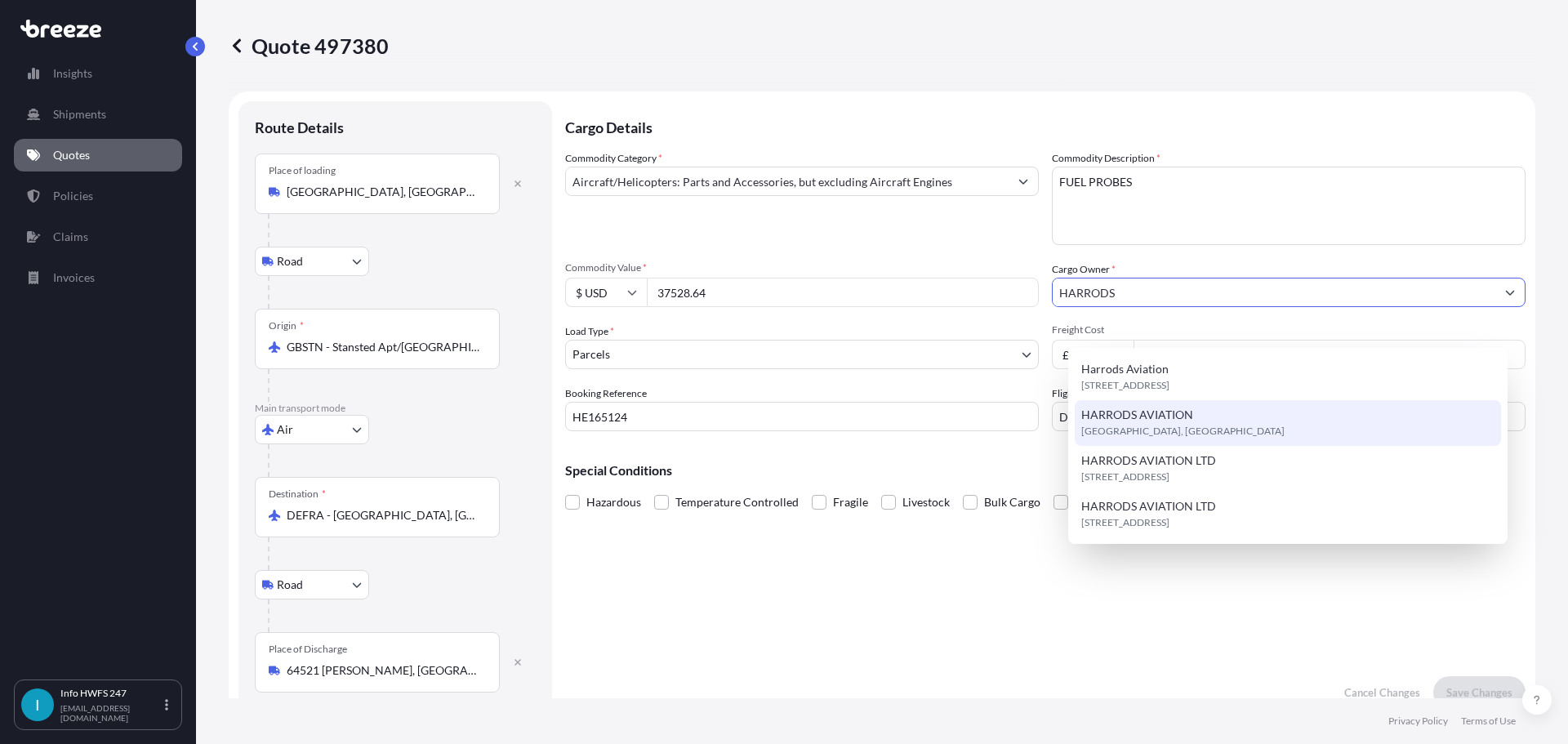
click at [1162, 431] on span "[GEOGRAPHIC_DATA], [GEOGRAPHIC_DATA]" at bounding box center [1182, 431] width 203 height 16
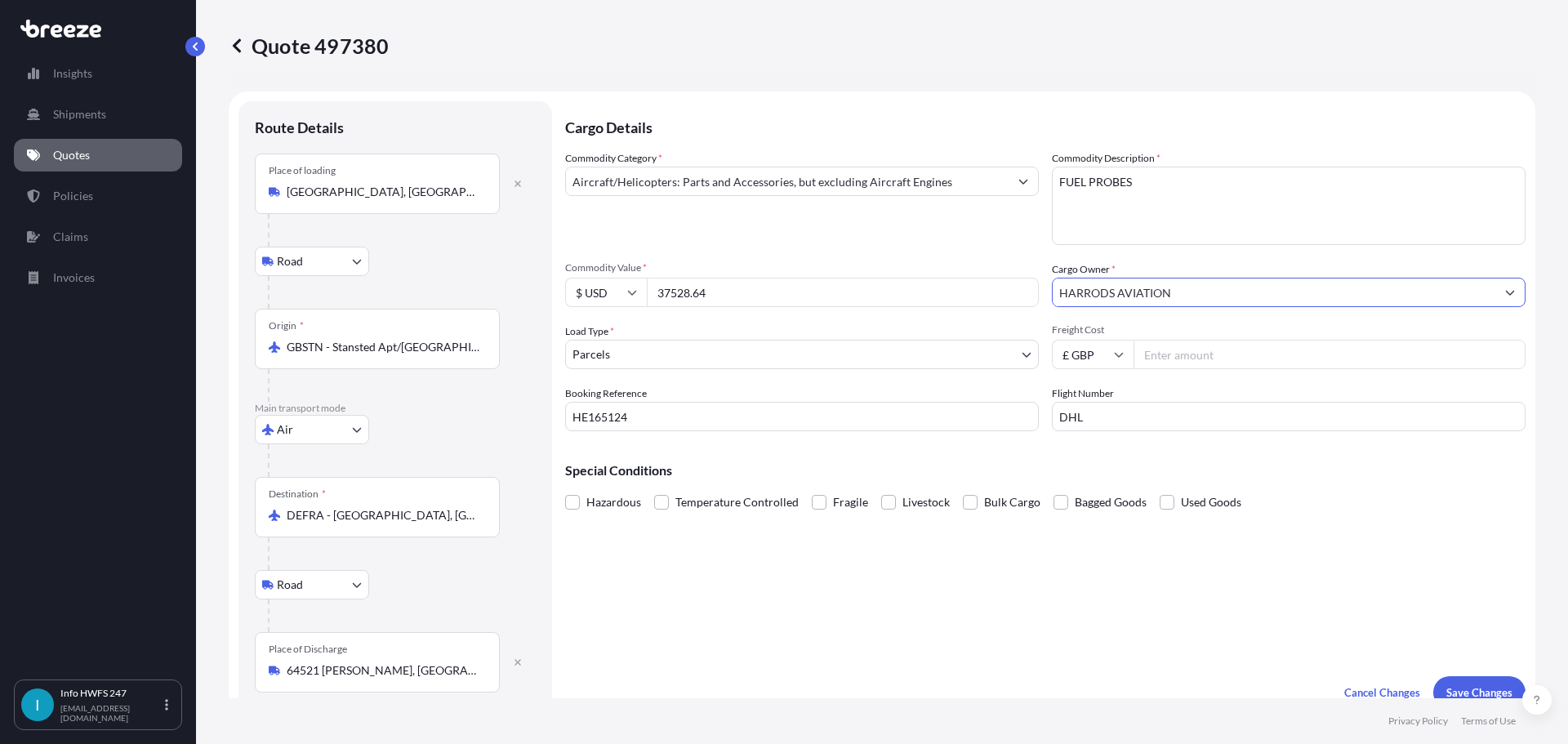
drag, startPoint x: 931, startPoint y: 311, endPoint x: 899, endPoint y: 306, distance: 32.4
click at [895, 310] on div "Commodity Category * Aircraft/Helicopters: Parts and Accessories, but excluding…" at bounding box center [1044, 290] width 960 height 281
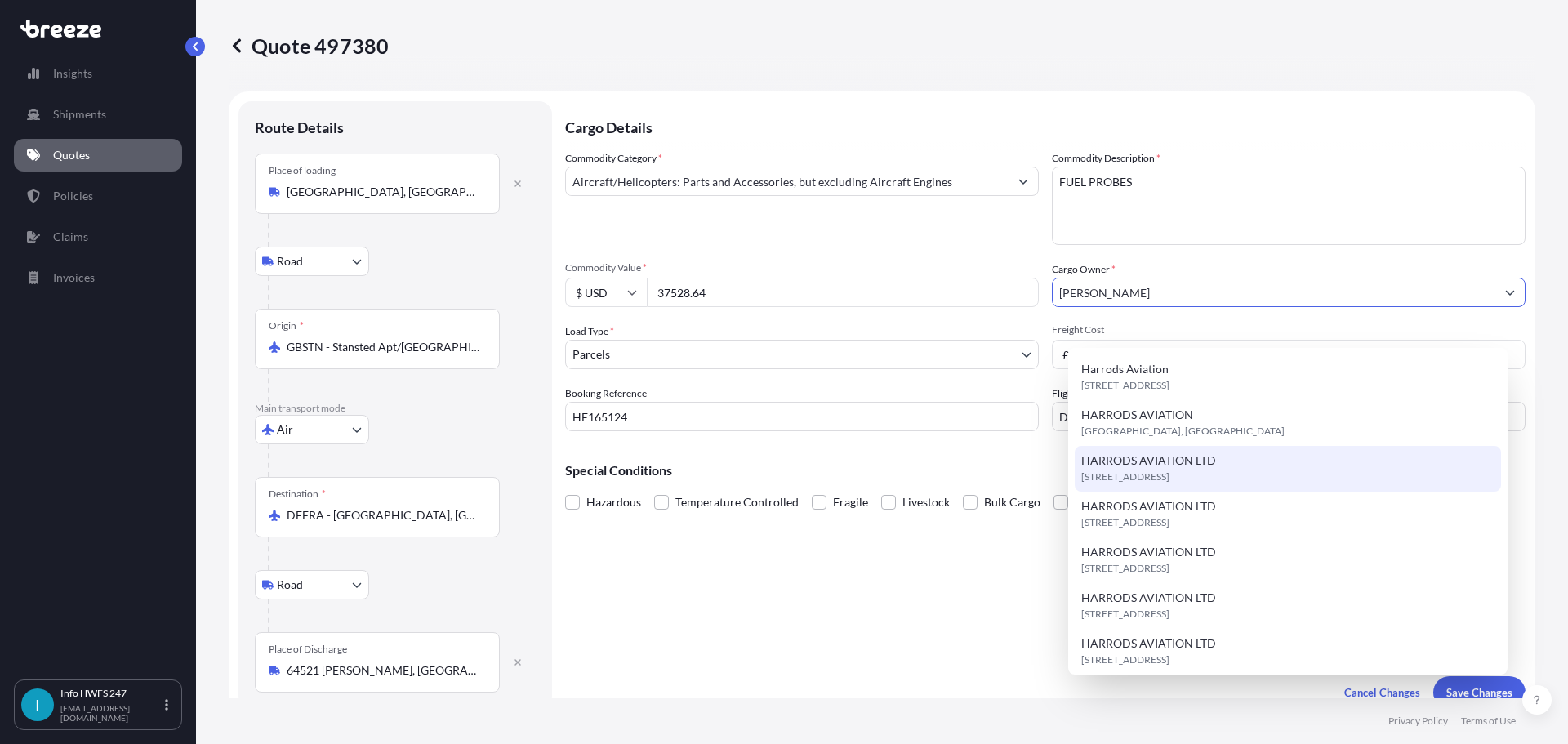
click at [1169, 476] on span "[STREET_ADDRESS]" at bounding box center [1125, 477] width 88 height 16
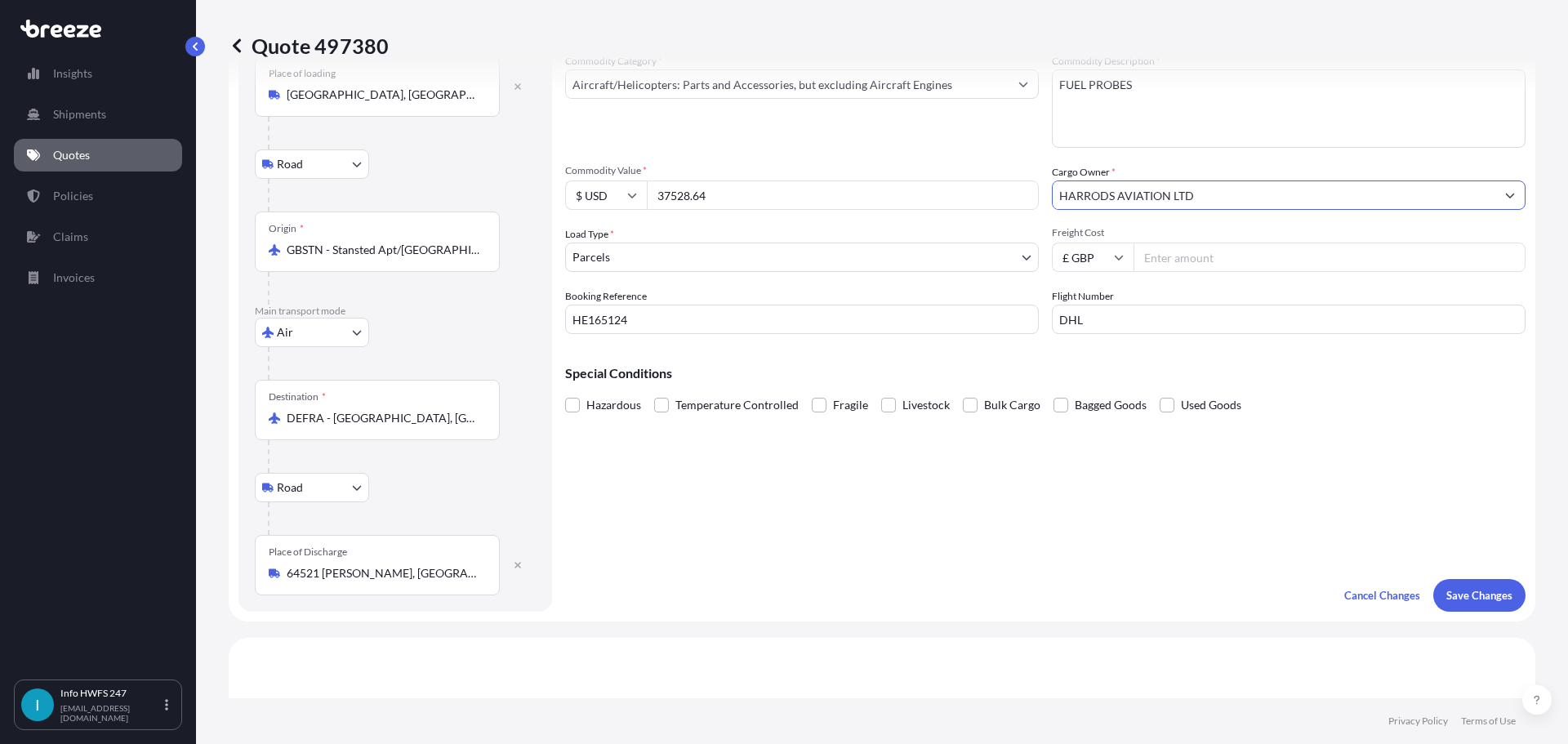
scroll to position [327, 0]
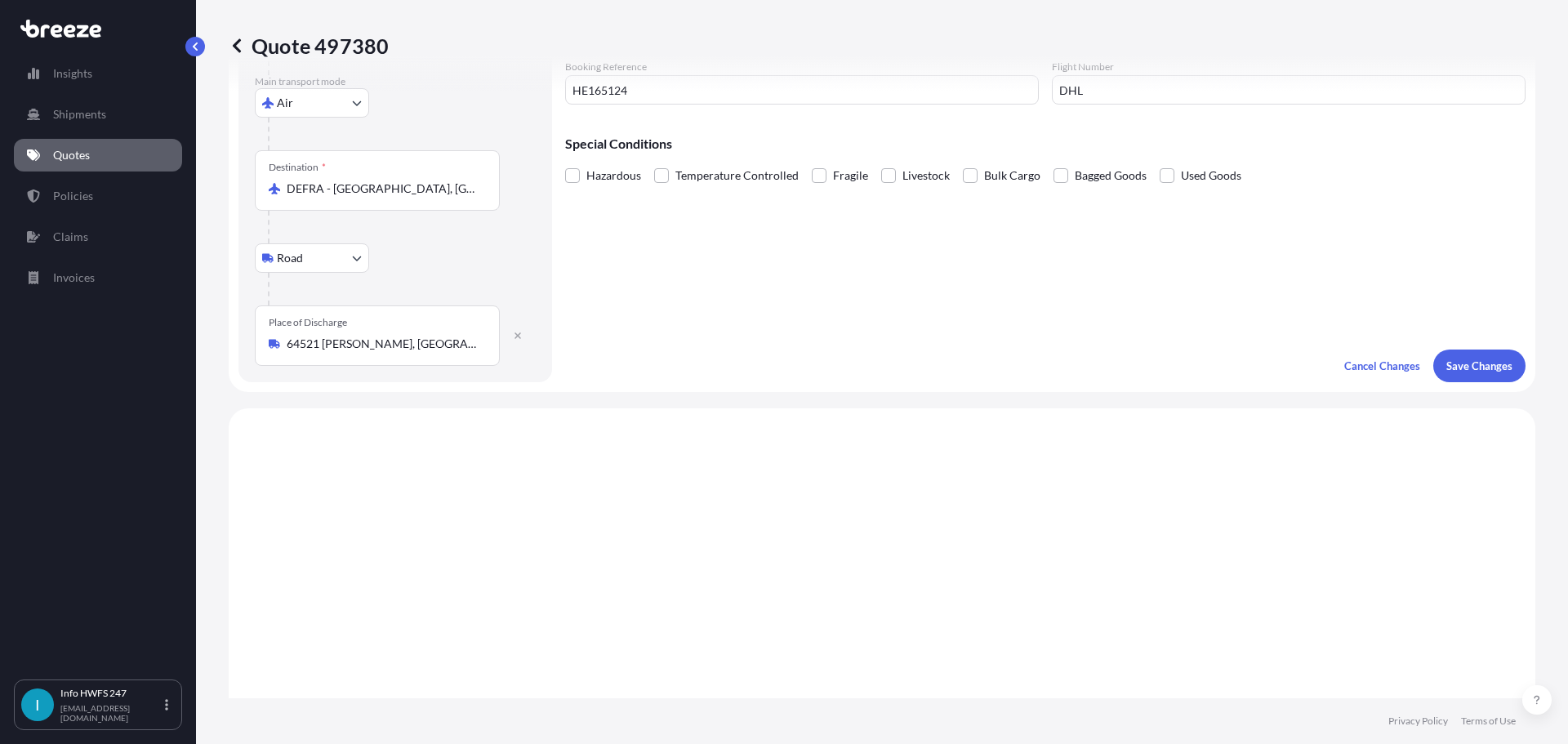
type input "HARRODS AVIATION LTD"
click at [1446, 374] on p "Save Changes" at bounding box center [1479, 366] width 66 height 16
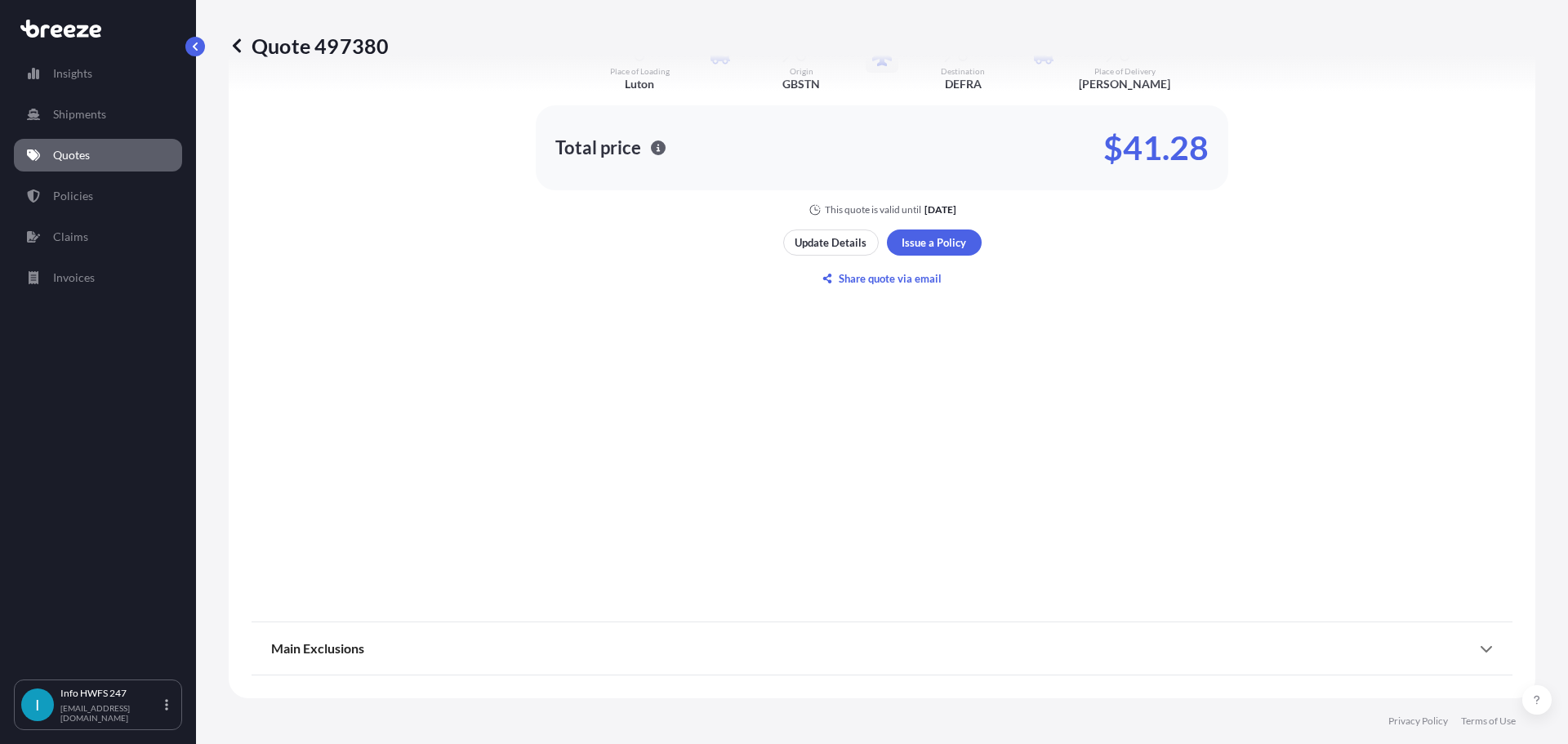
select select "Road"
select select "Air"
select select "Road"
select select "3"
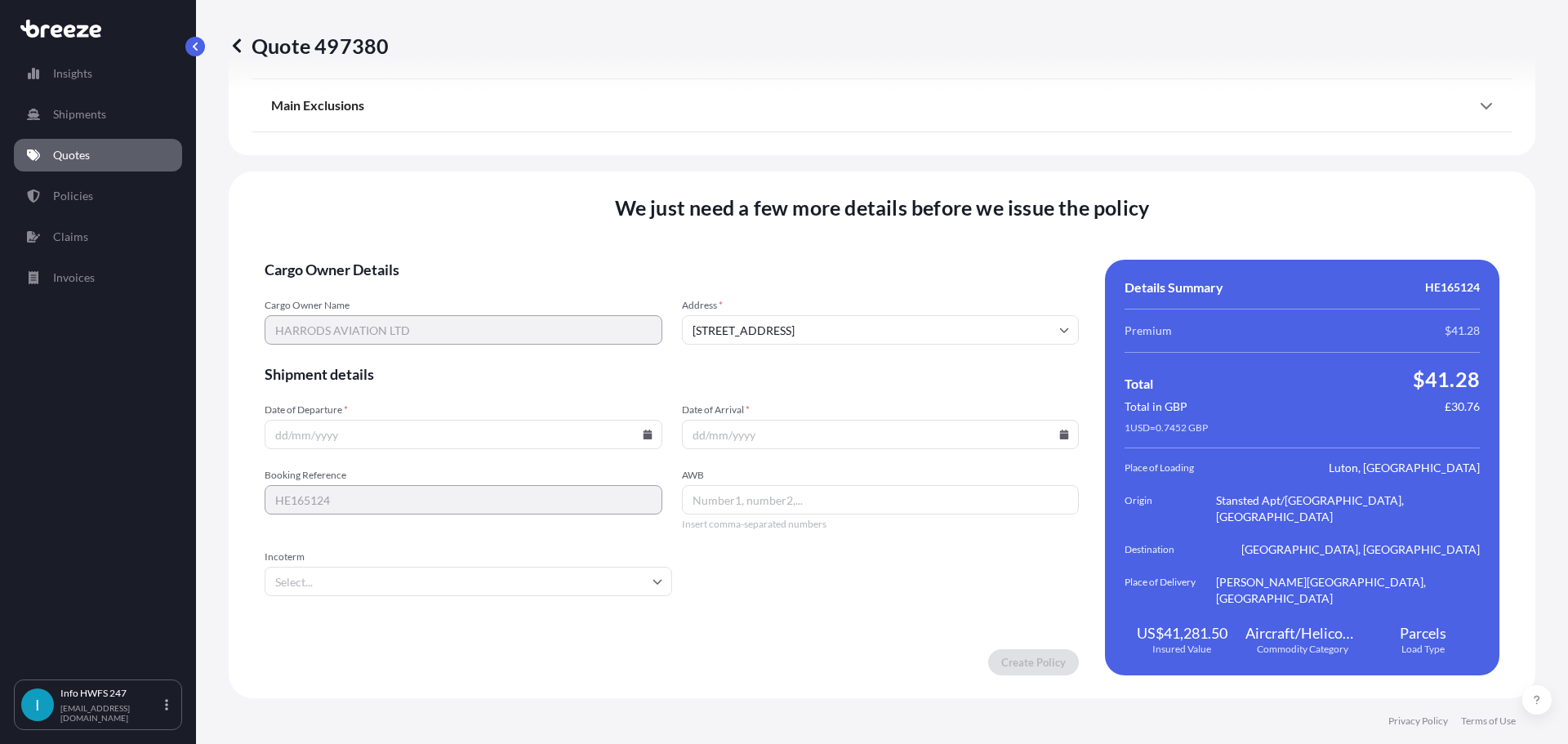
scroll to position [2421, 0]
click at [634, 449] on input "Date of Departure *" at bounding box center [464, 434] width 398 height 29
click at [643, 440] on icon at bounding box center [647, 435] width 9 height 10
click at [501, 333] on button "22" at bounding box center [506, 335] width 26 height 26
type input "[DATE]"
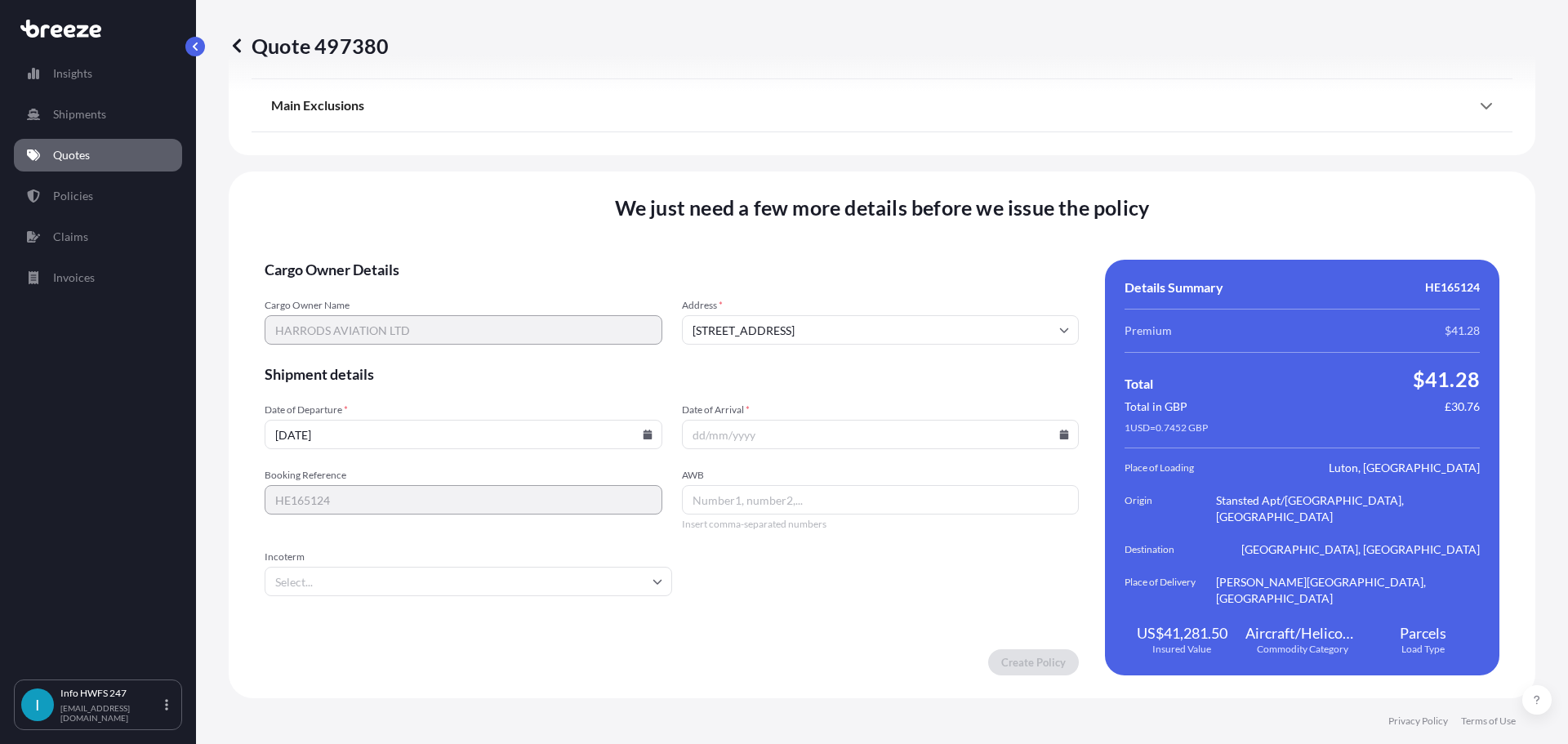
click at [1059, 440] on icon at bounding box center [1064, 435] width 10 height 10
click at [910, 337] on button "22" at bounding box center [912, 335] width 26 height 26
type input "[DATE]"
click at [762, 515] on input "AWB" at bounding box center [880, 499] width 398 height 29
paste input "6577671586"
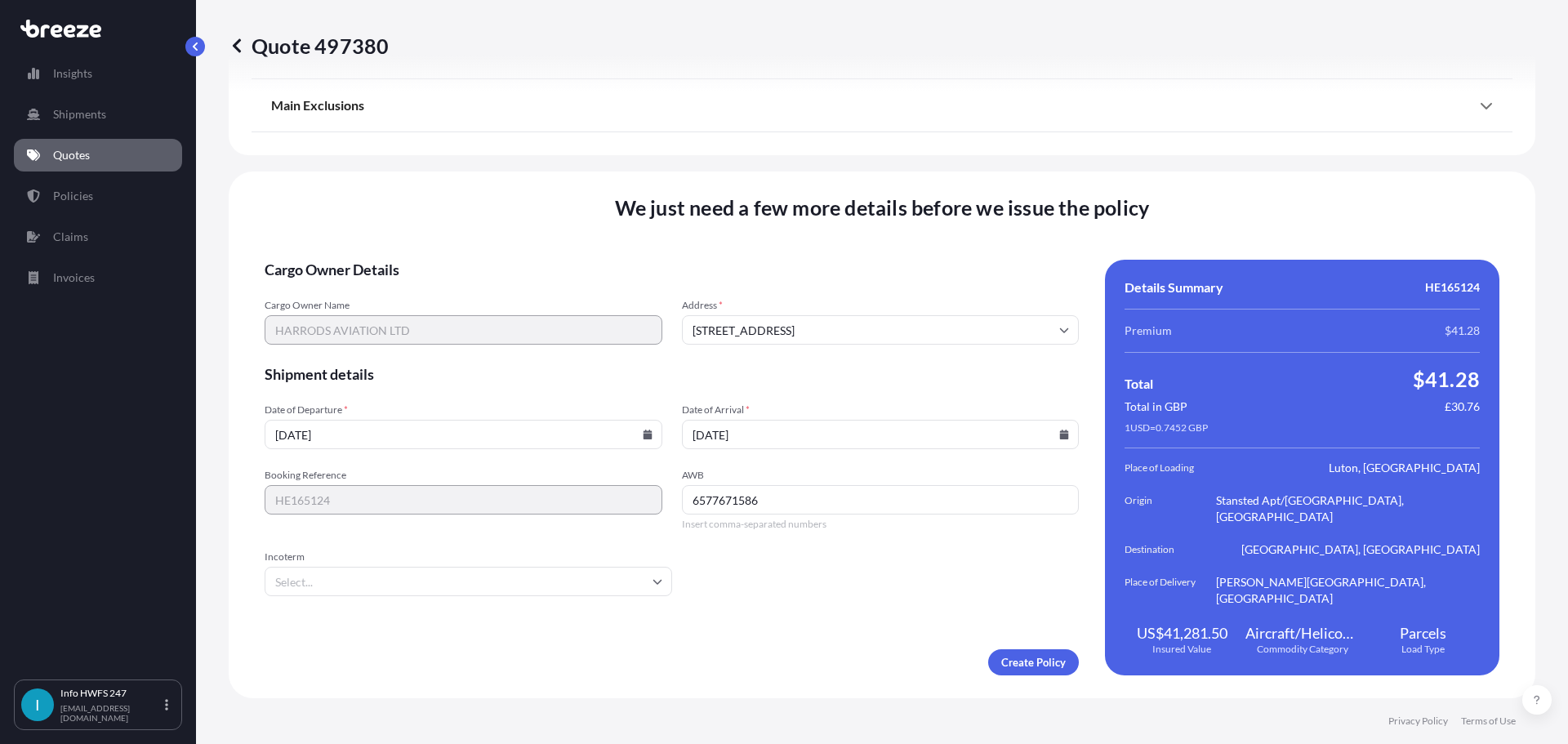
type input "6577671586"
click at [454, 597] on input "Incoterm" at bounding box center [469, 581] width 408 height 29
click at [306, 534] on li "DAP" at bounding box center [472, 538] width 384 height 31
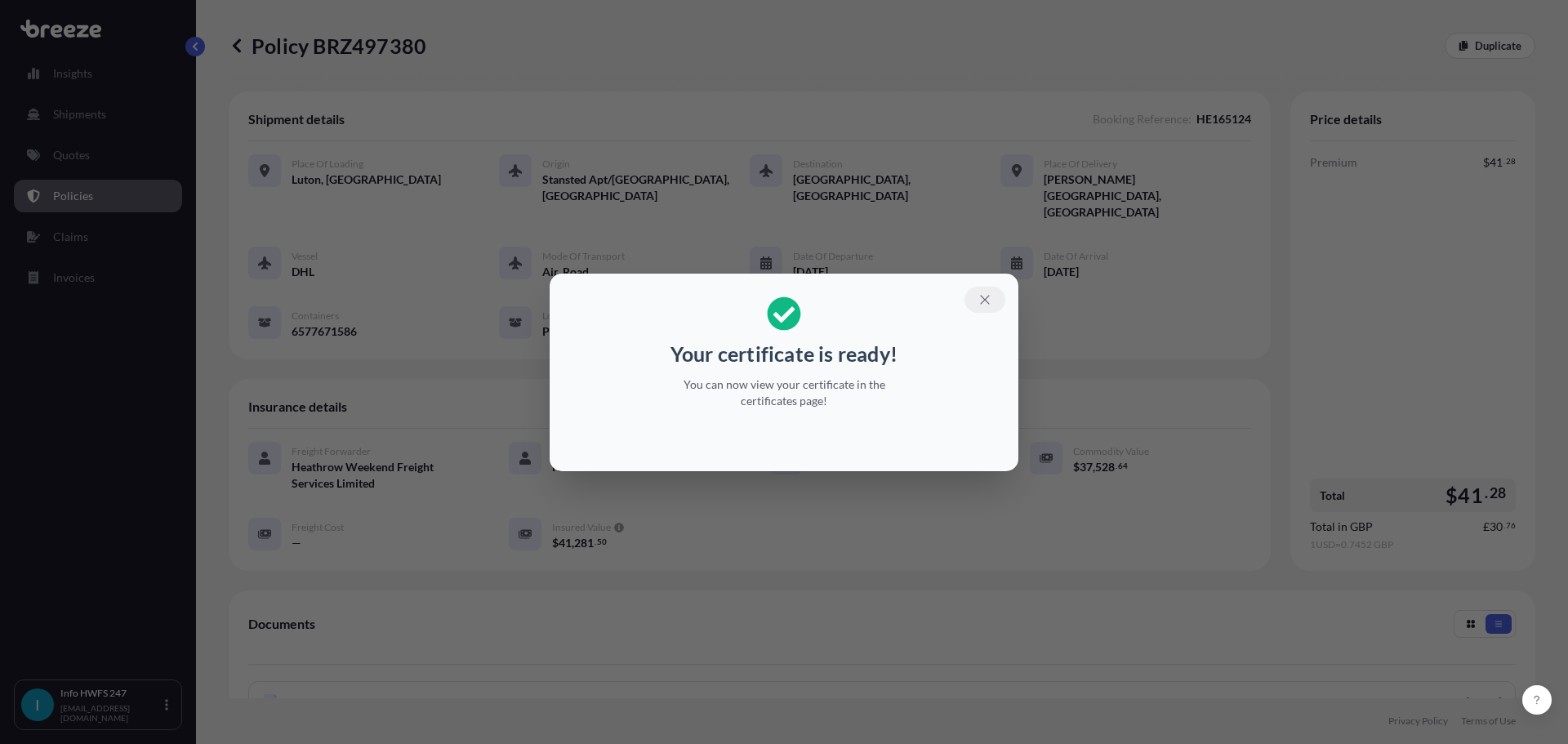
click at [992, 293] on icon "button" at bounding box center [984, 300] width 15 height 15
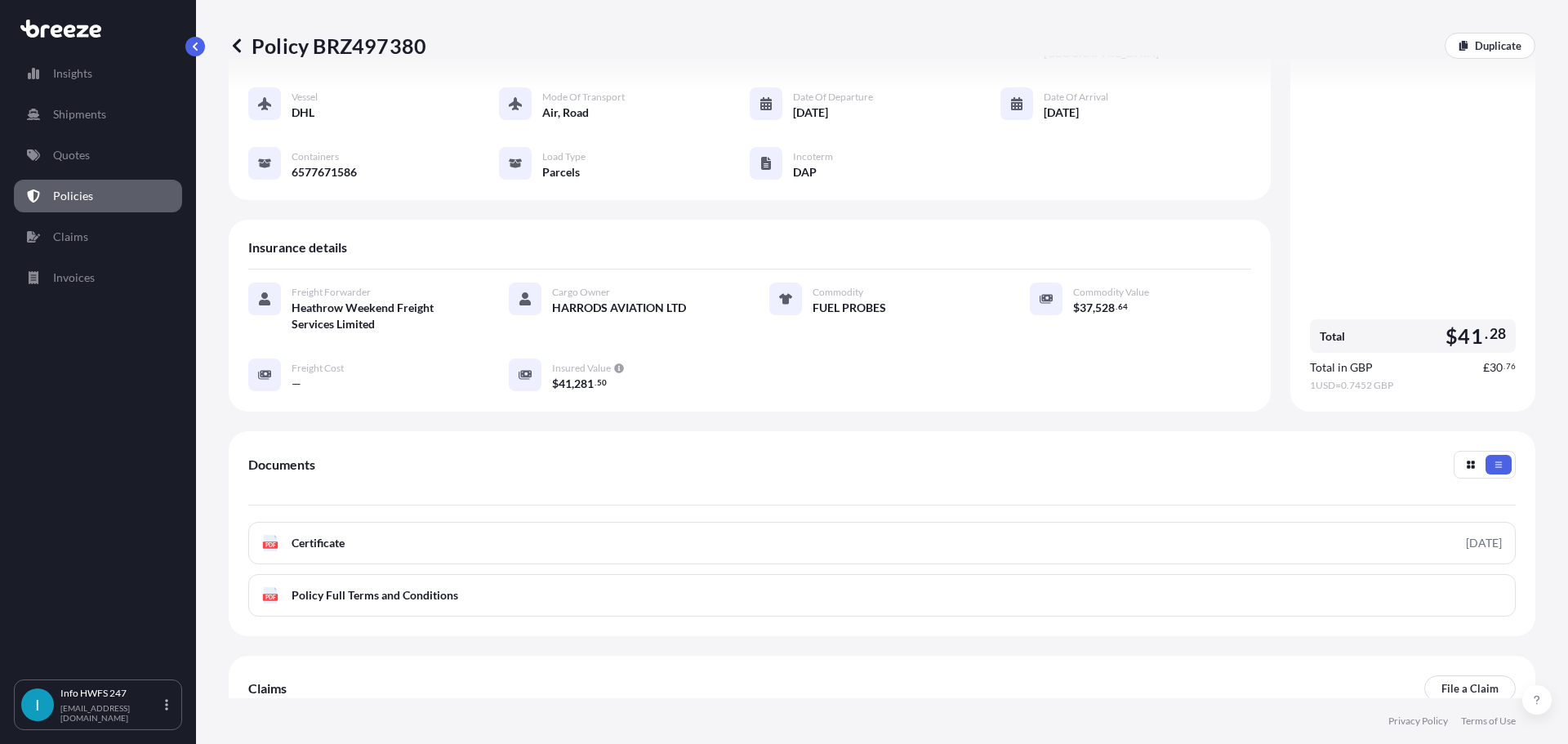
scroll to position [327, 0]
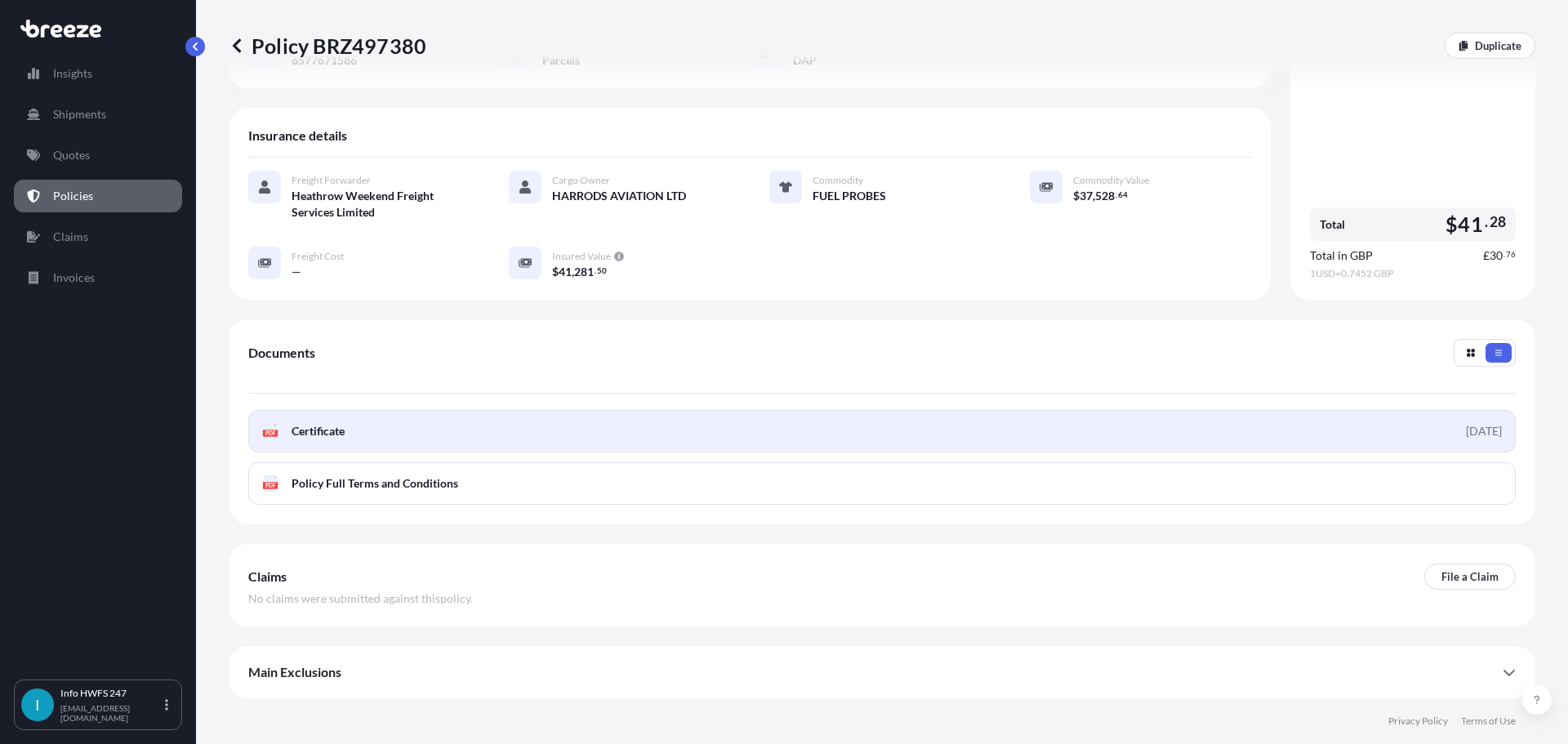
click at [505, 410] on link "PDF Certificate [DATE]" at bounding box center [881, 431] width 1267 height 42
